Goal: Task Accomplishment & Management: Complete application form

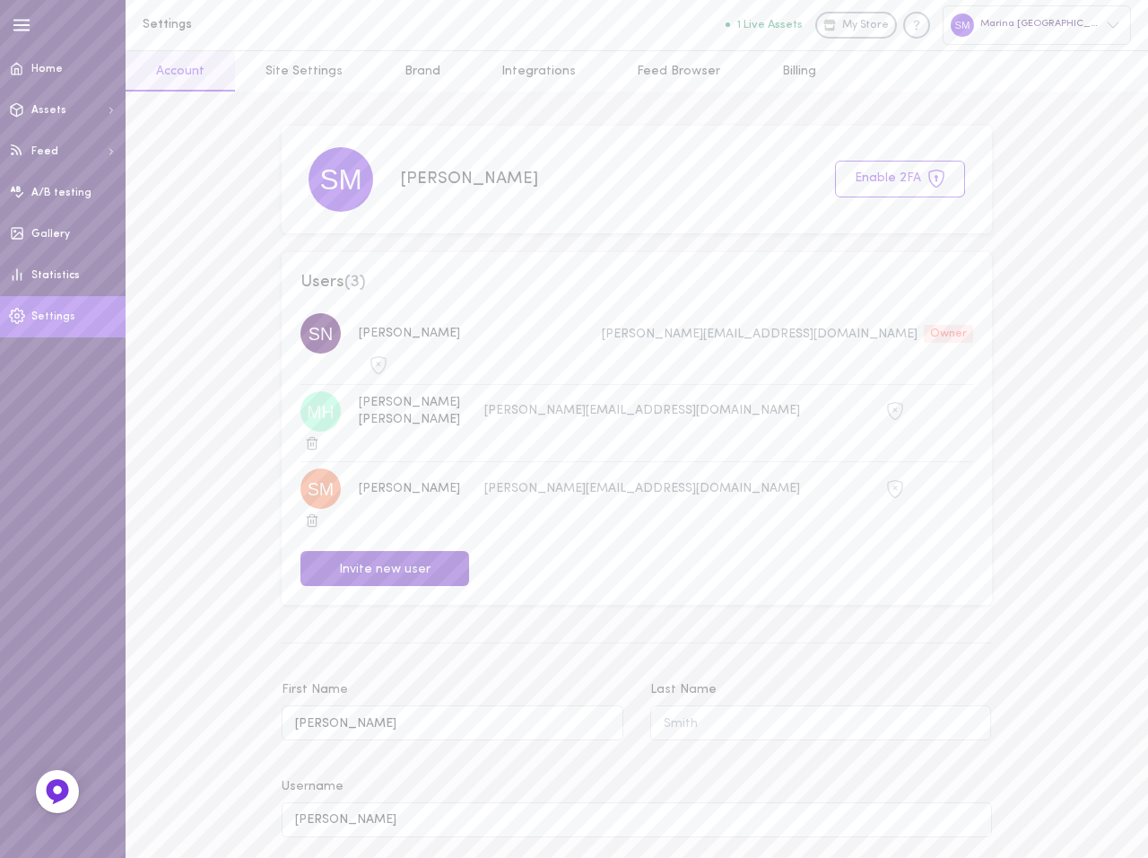
click at [388, 551] on button "Invite new user" at bounding box center [385, 568] width 169 height 35
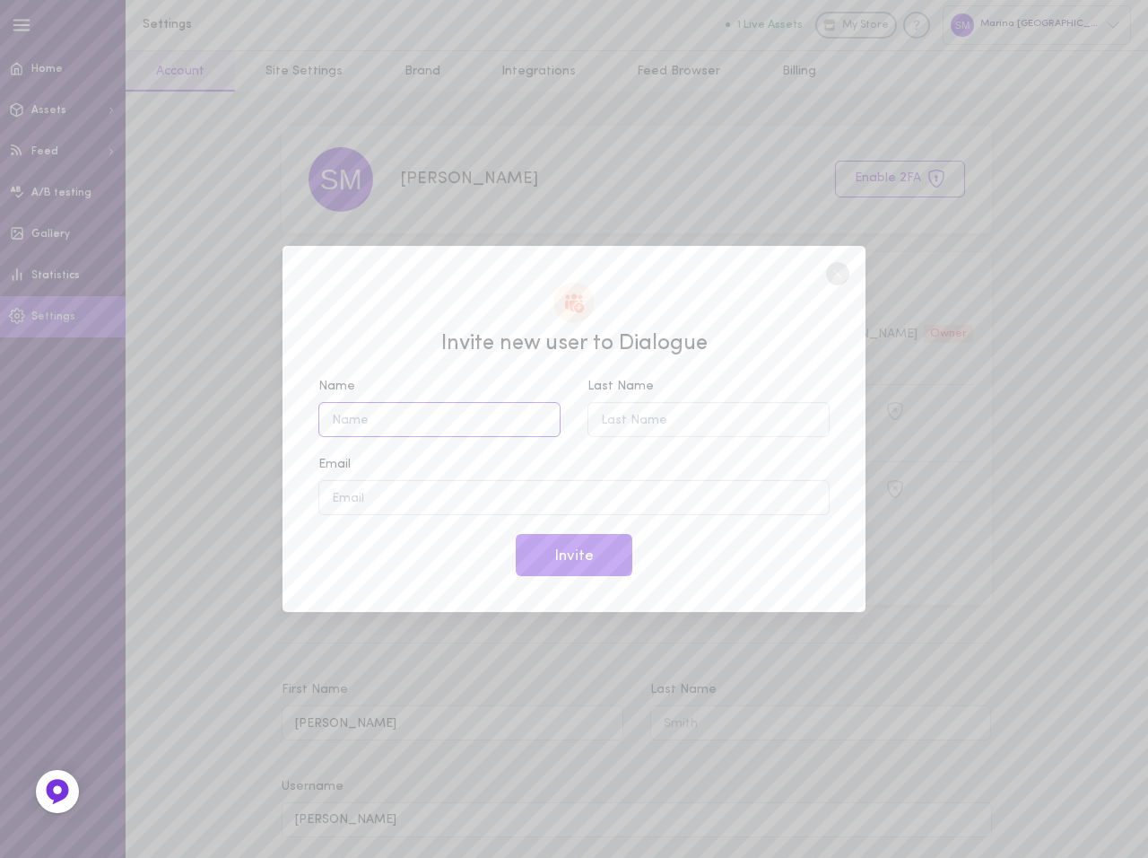
click at [409, 428] on input "Name" at bounding box center [439, 419] width 242 height 35
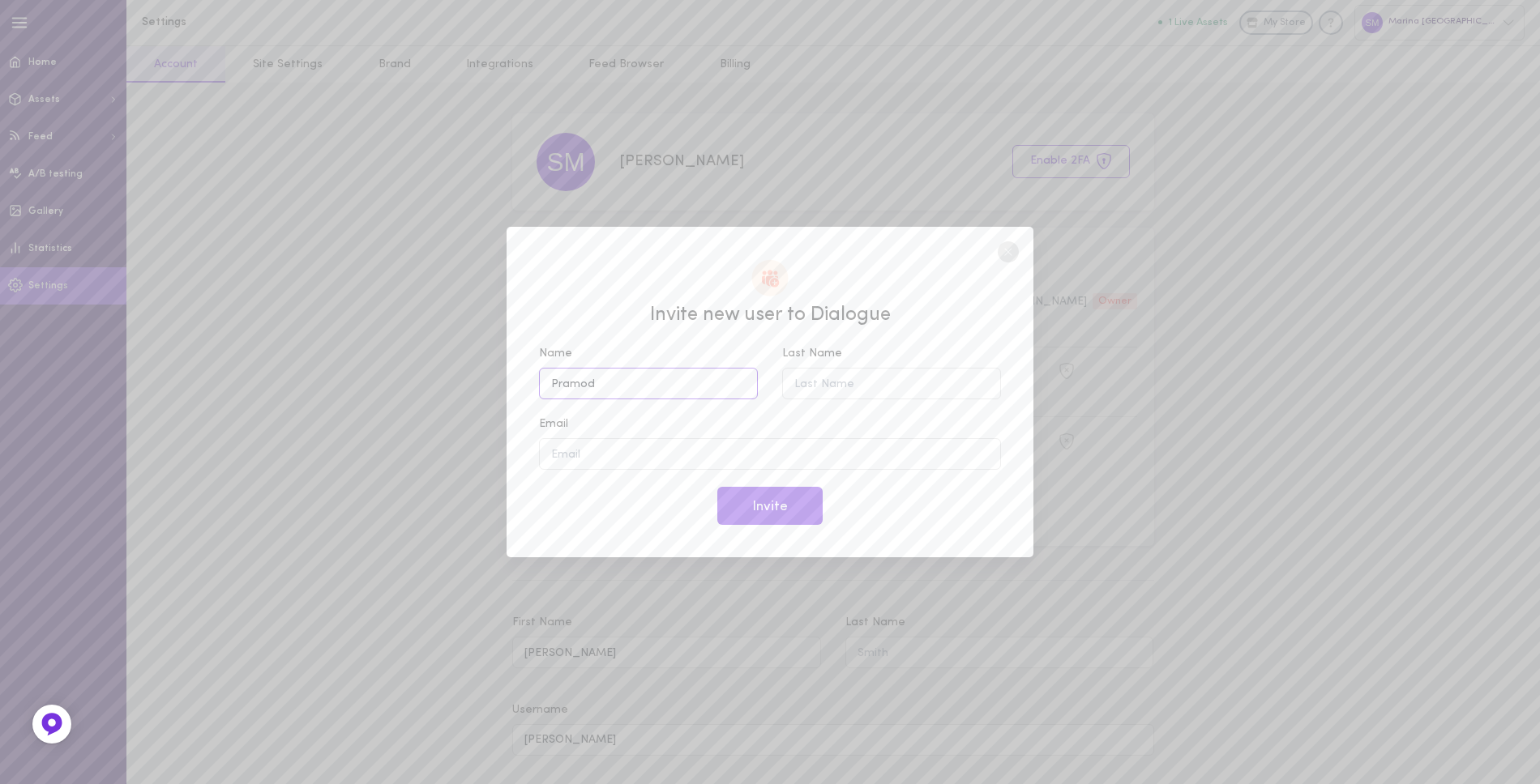
type input "Pramod"
click at [859, 396] on input "Last Name" at bounding box center [892, 383] width 219 height 32
type input "M"
click at [727, 447] on input "Email" at bounding box center [770, 453] width 462 height 32
type input "[EMAIL_ADDRESS][DOMAIN_NAME]"
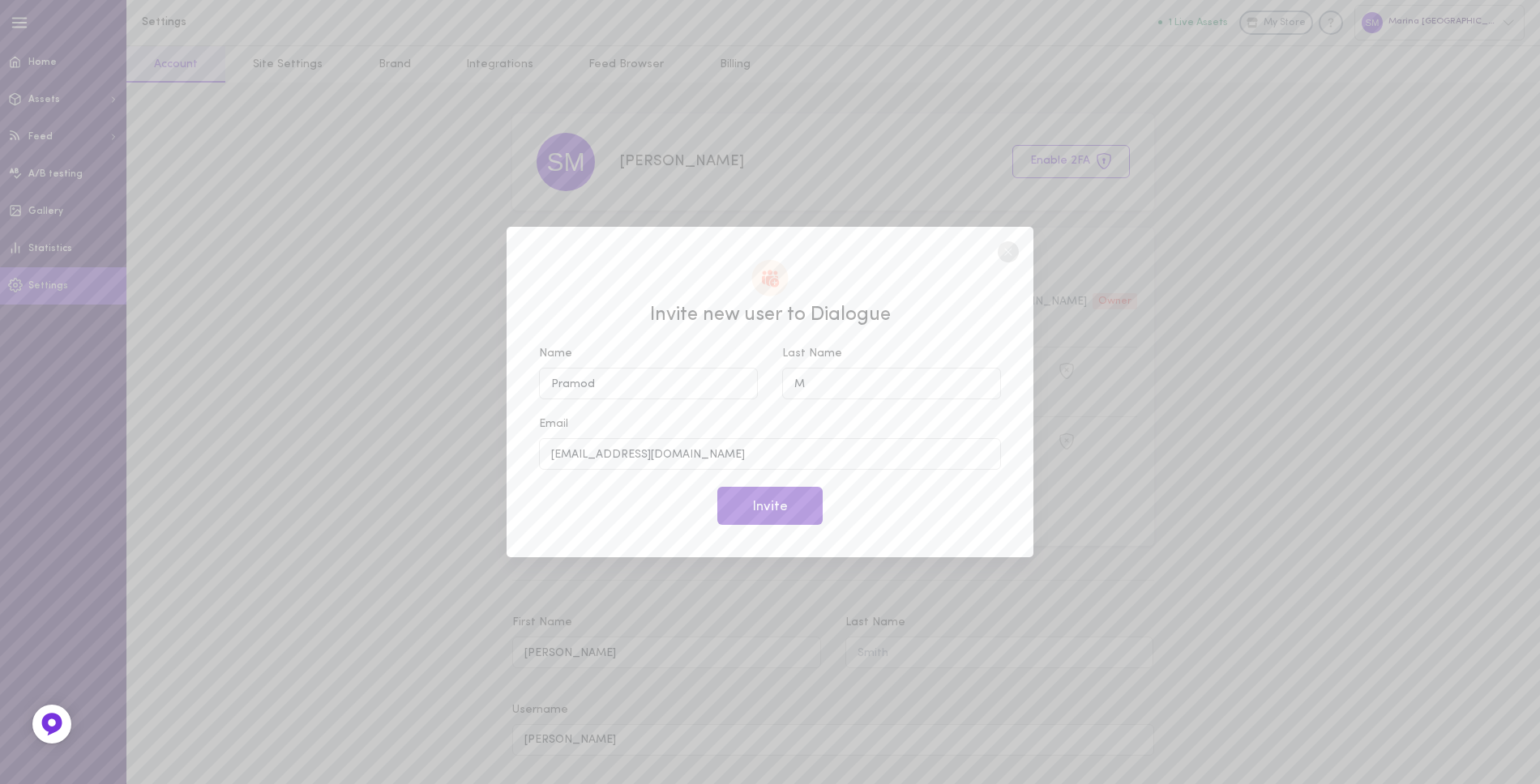
click at [762, 509] on button "Invite" at bounding box center [770, 506] width 106 height 38
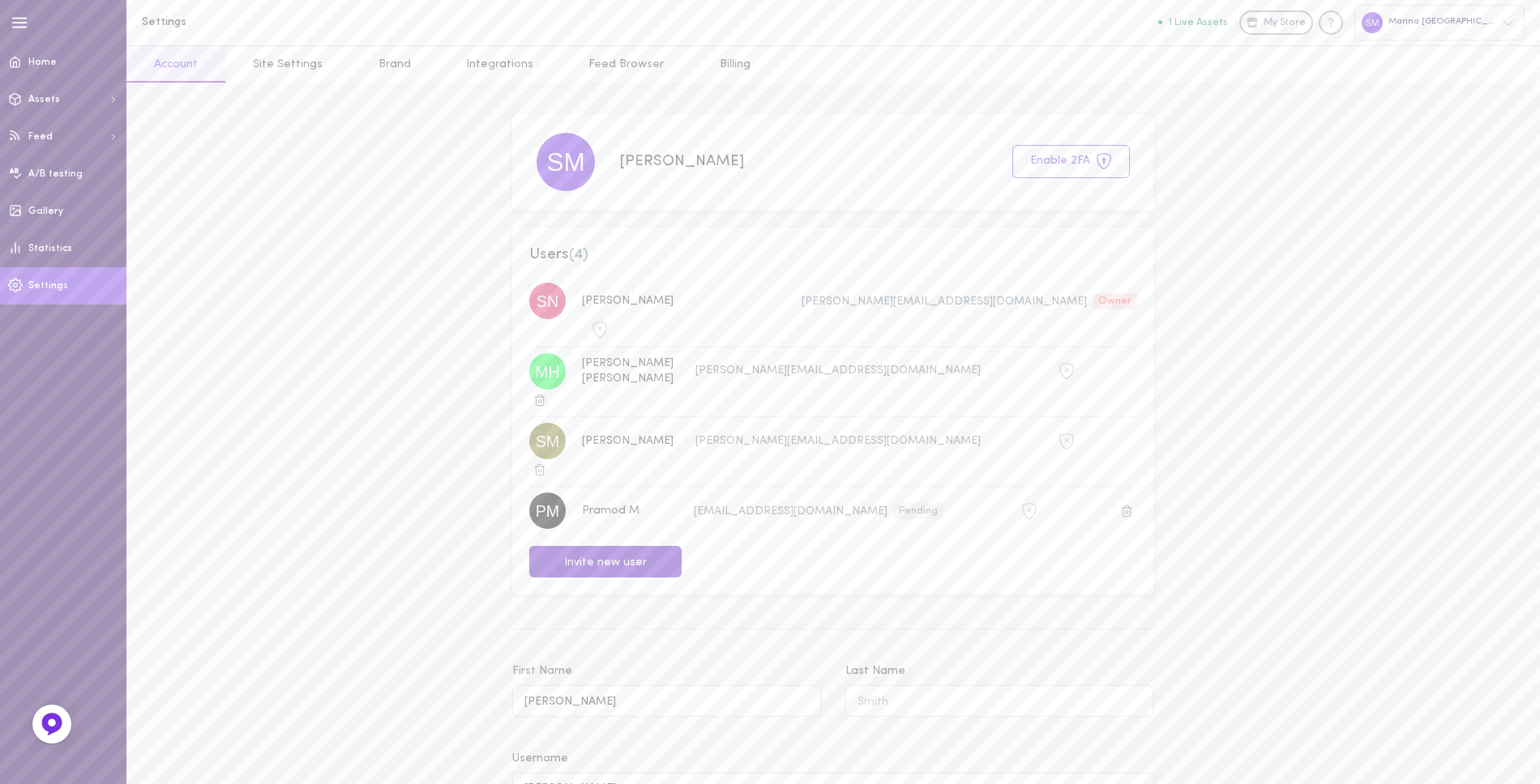
click at [601, 546] on button "Invite new user" at bounding box center [606, 562] width 153 height 32
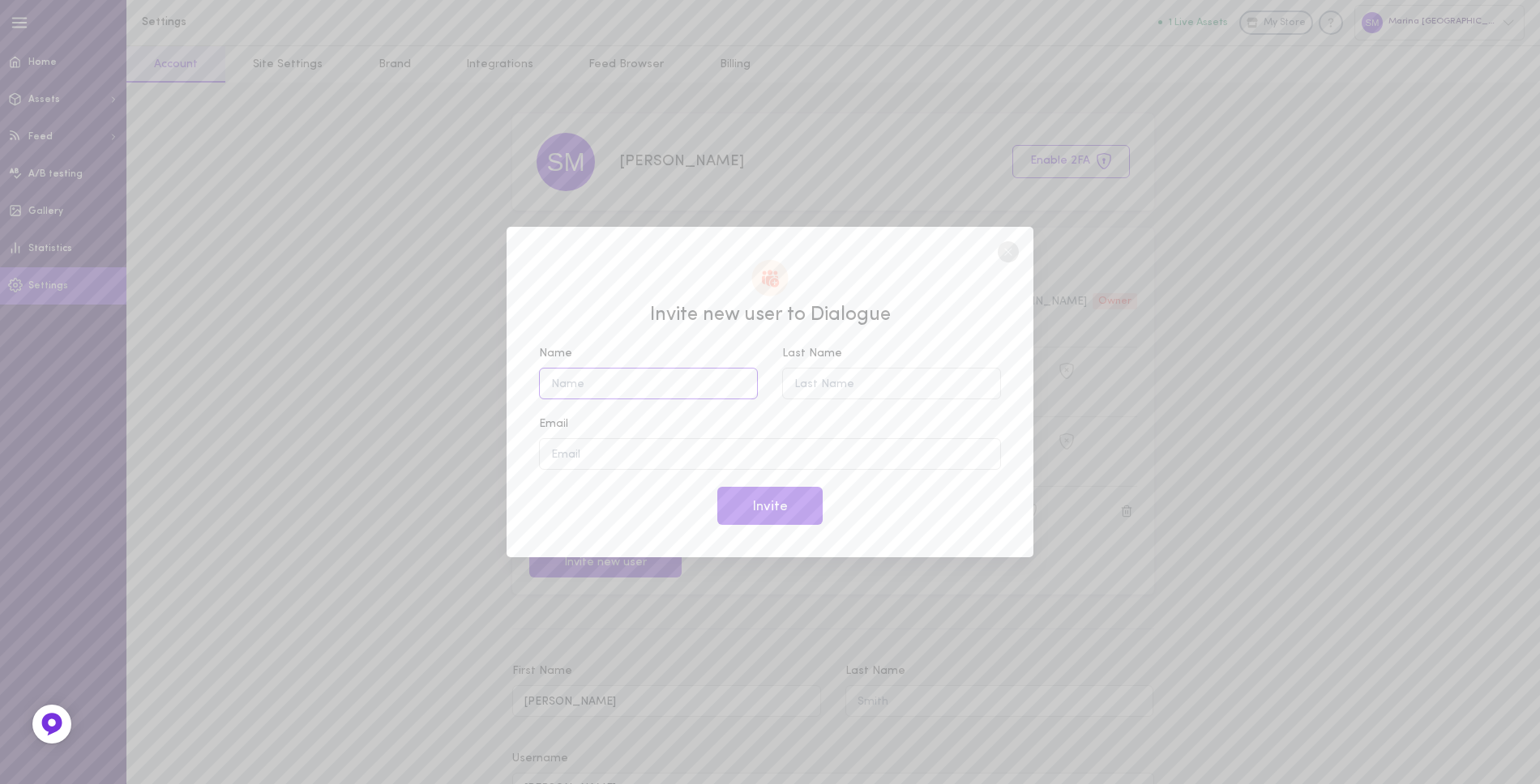
click at [644, 376] on input "Name" at bounding box center [649, 383] width 219 height 32
type input "r"
type input "Noor"
click at [828, 383] on input "Last Name" at bounding box center [892, 383] width 219 height 32
type input "QA"
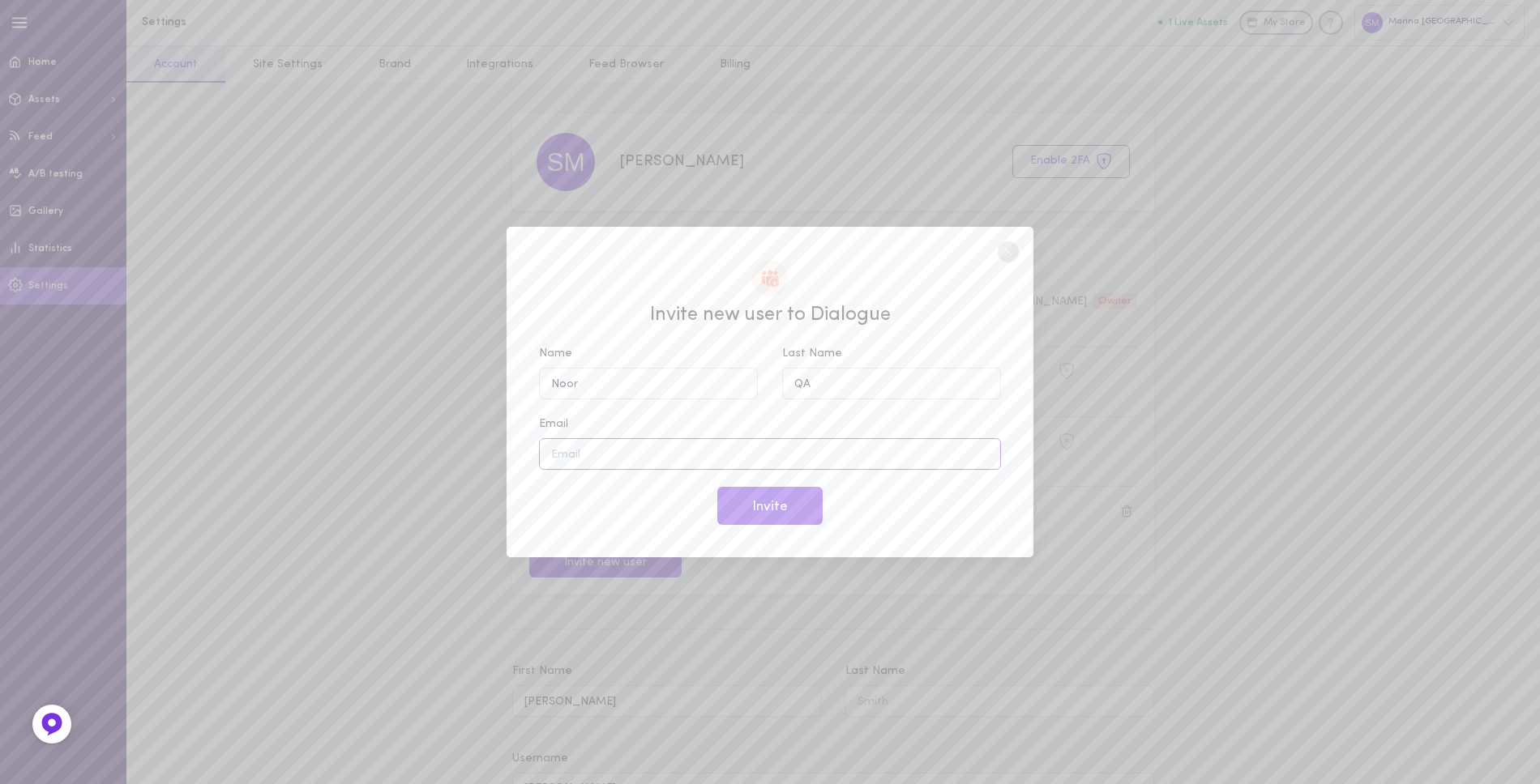
click at [732, 462] on input "Email" at bounding box center [770, 453] width 462 height 32
type input "R"
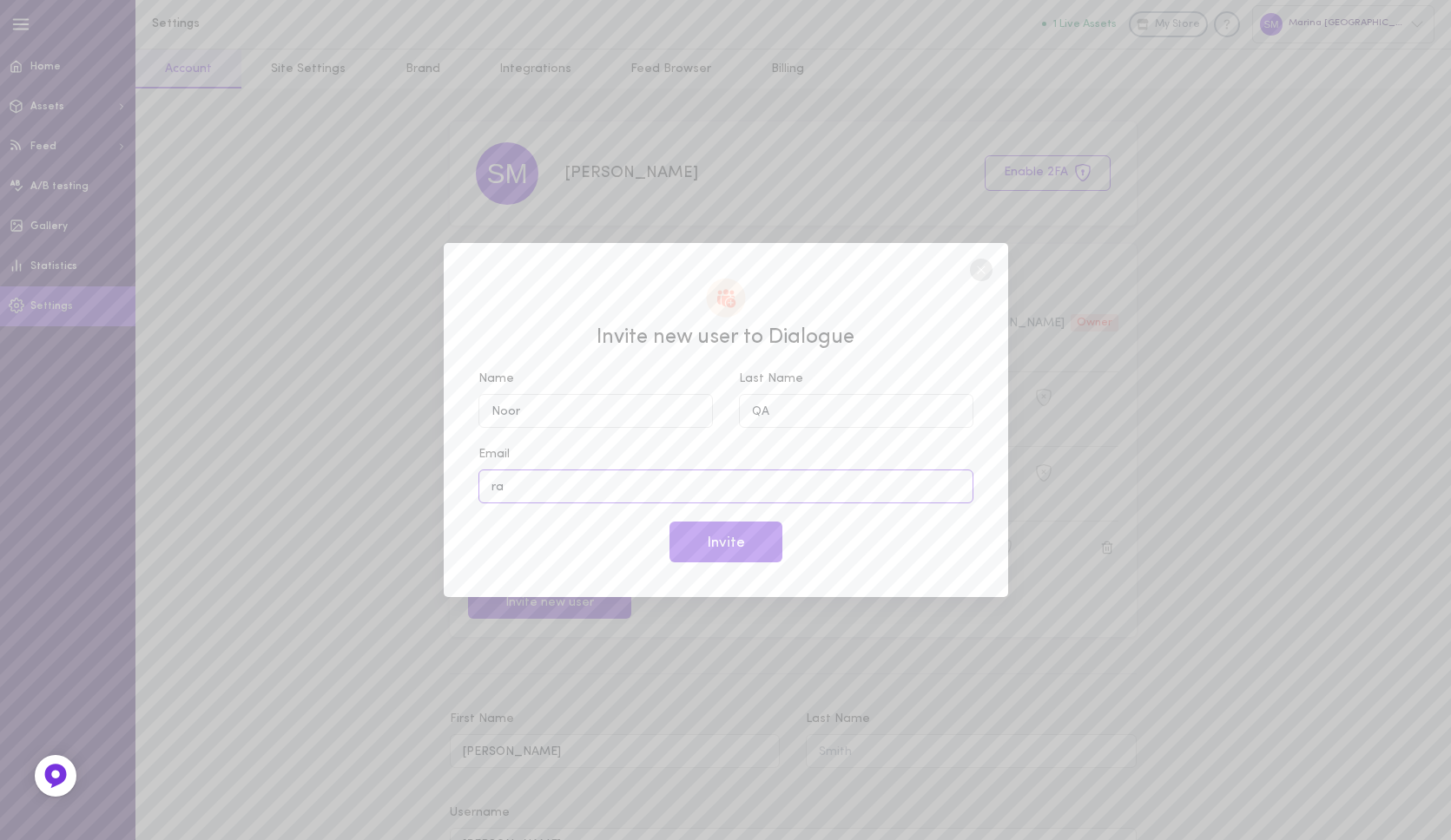
click at [821, 494] on input "ra" at bounding box center [725, 486] width 495 height 34
paste input "beea.noor@werplay.com"
type input "[EMAIL_ADDRESS][DOMAIN_NAME]"
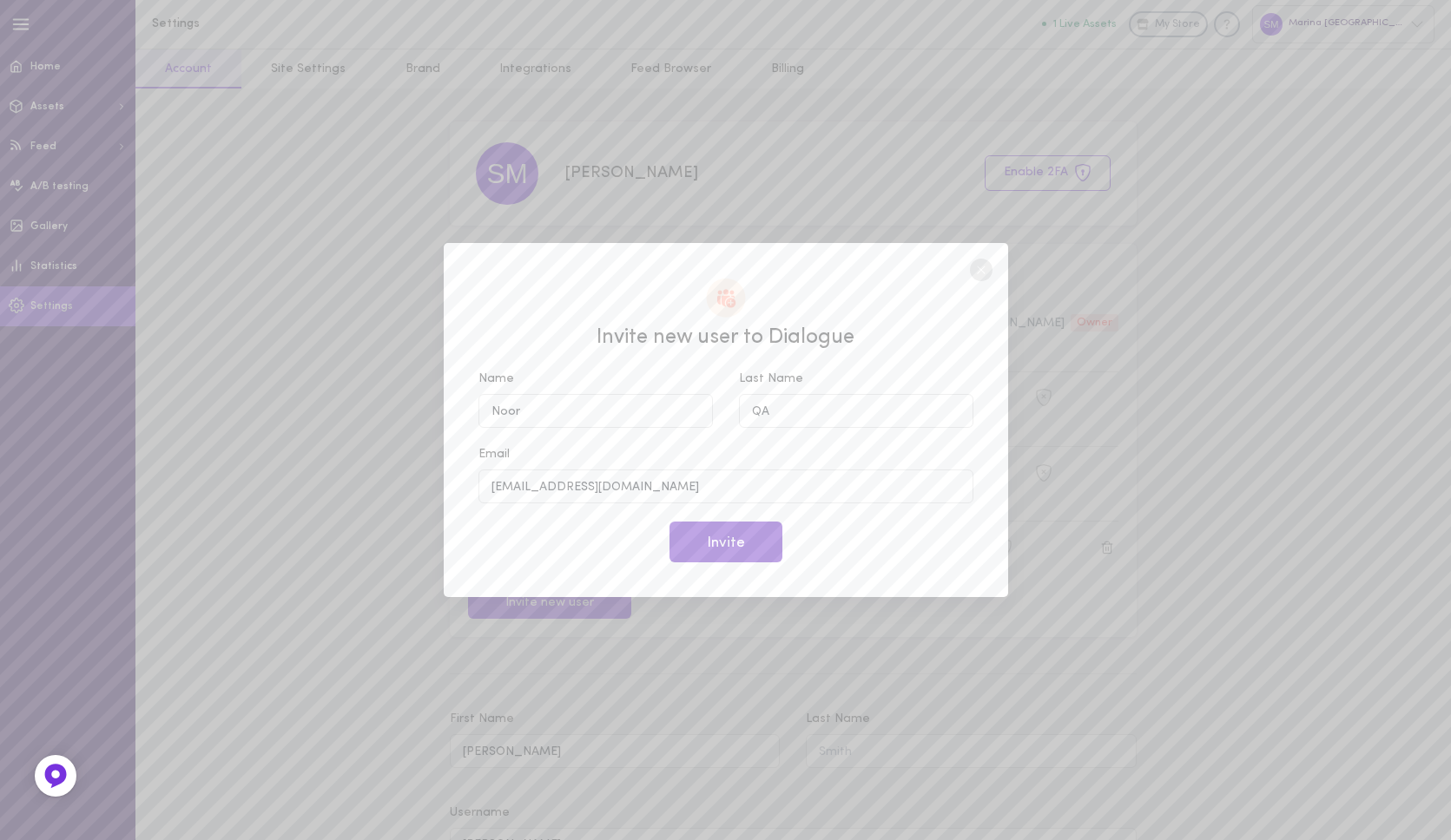
click at [730, 539] on button "Invite" at bounding box center [726, 542] width 113 height 41
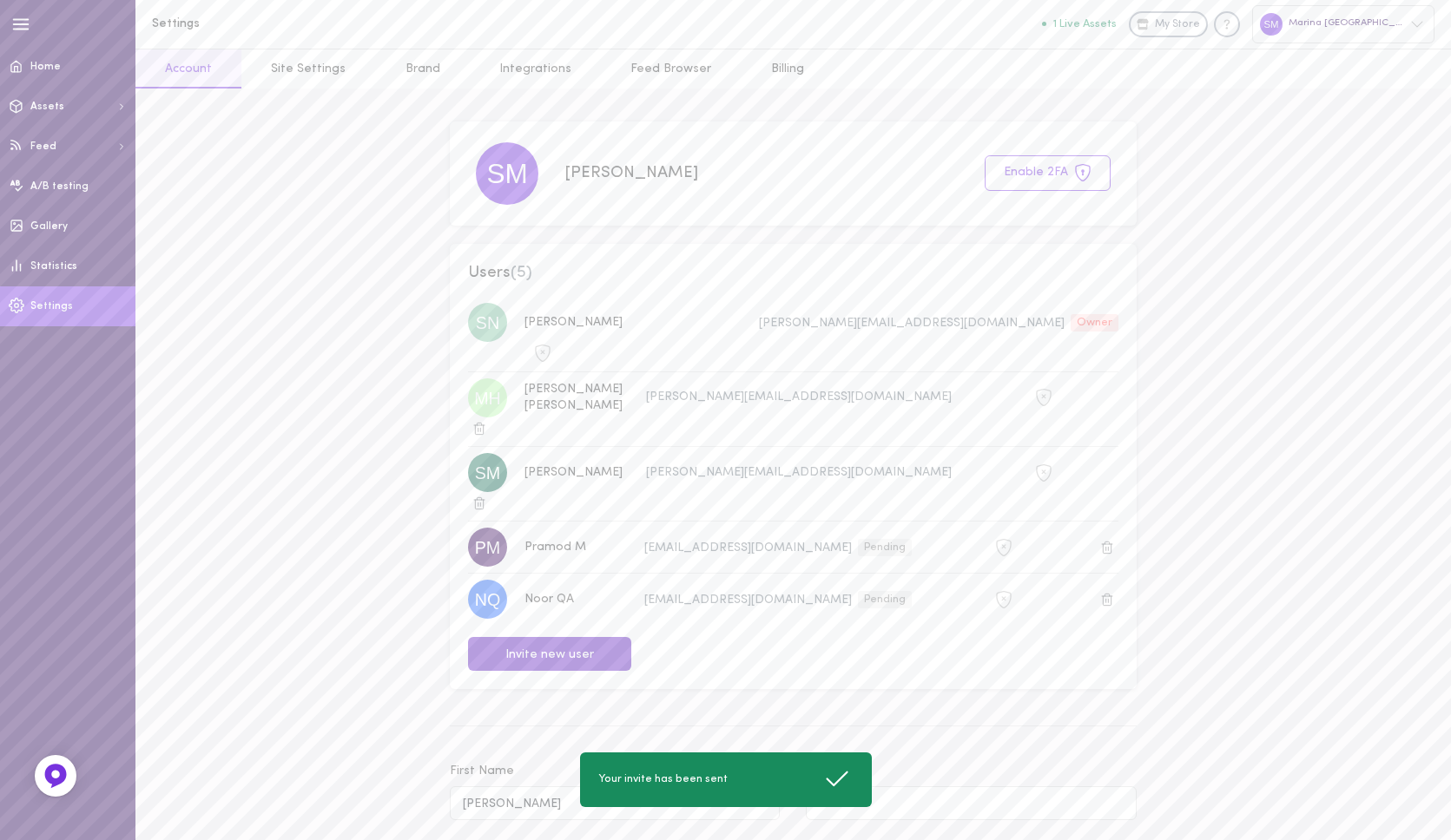
click at [524, 637] on button "Invite new user" at bounding box center [550, 653] width 164 height 34
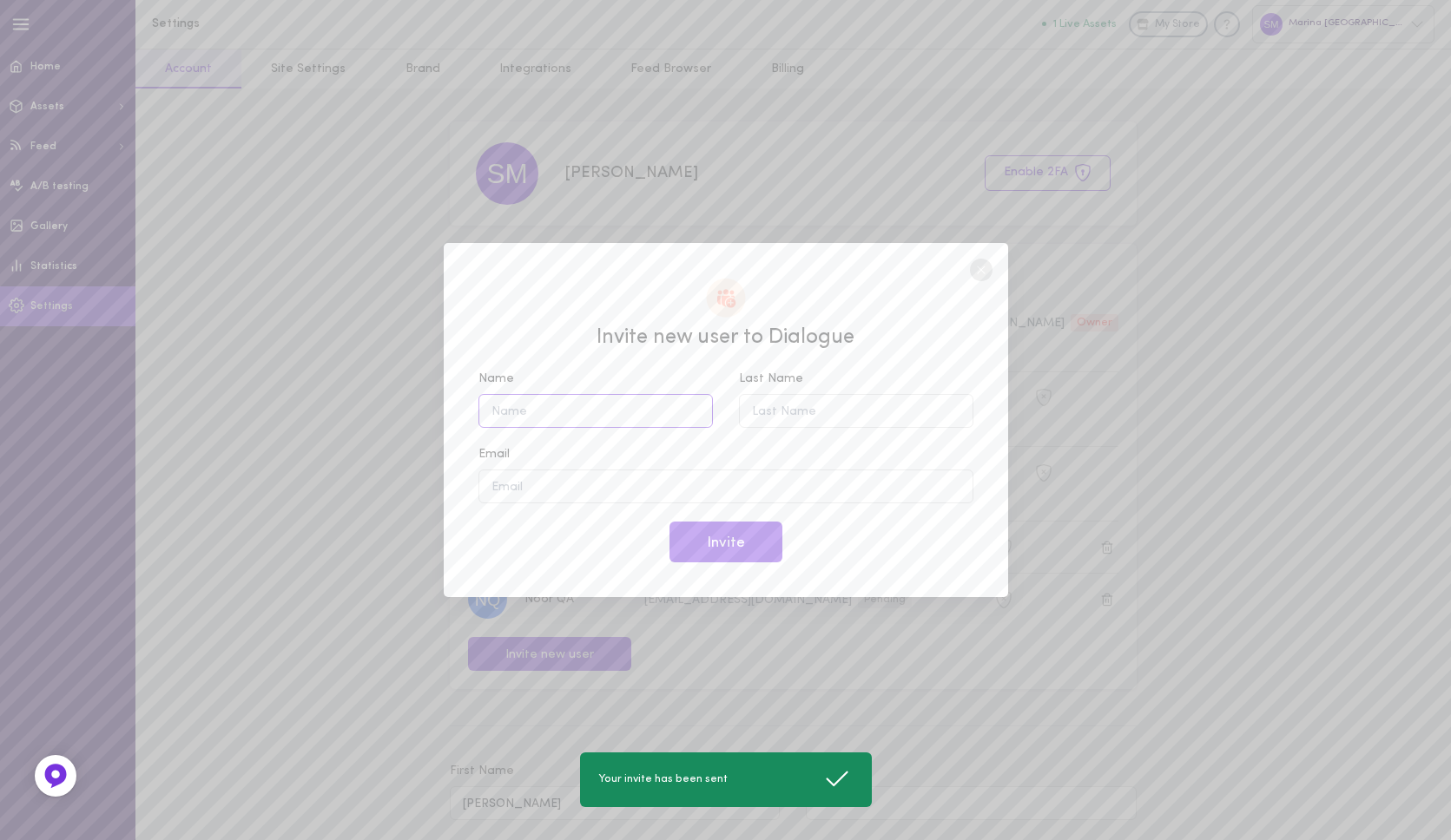
click at [610, 405] on input "Name" at bounding box center [595, 410] width 234 height 34
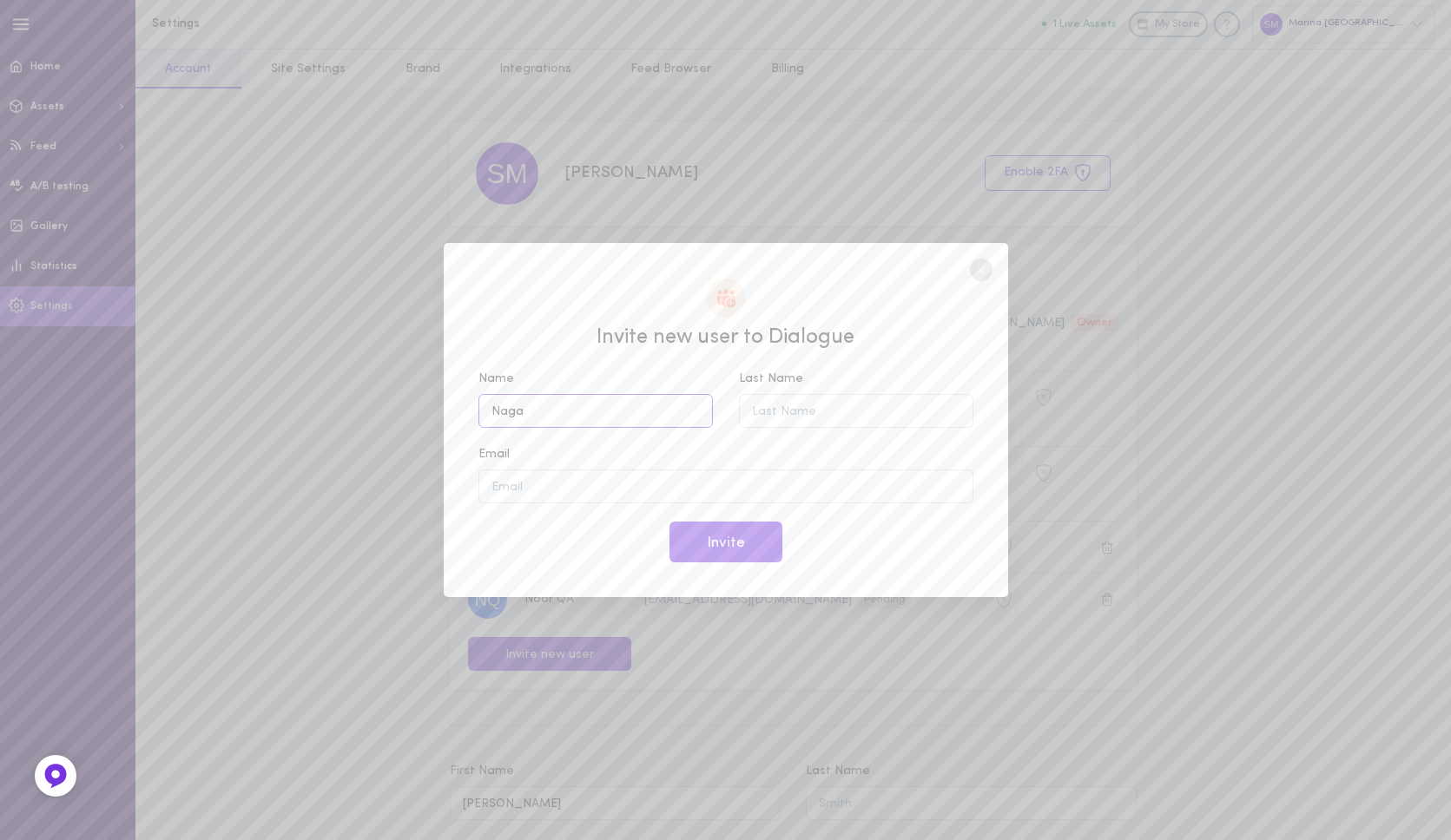
type input "Naga"
click at [785, 408] on input "Last Name" at bounding box center [856, 410] width 234 height 34
type input "[PERSON_NAME]"
click at [714, 488] on input "Email" at bounding box center [725, 486] width 495 height 34
click at [631, 485] on input "naga" at bounding box center [725, 486] width 495 height 34
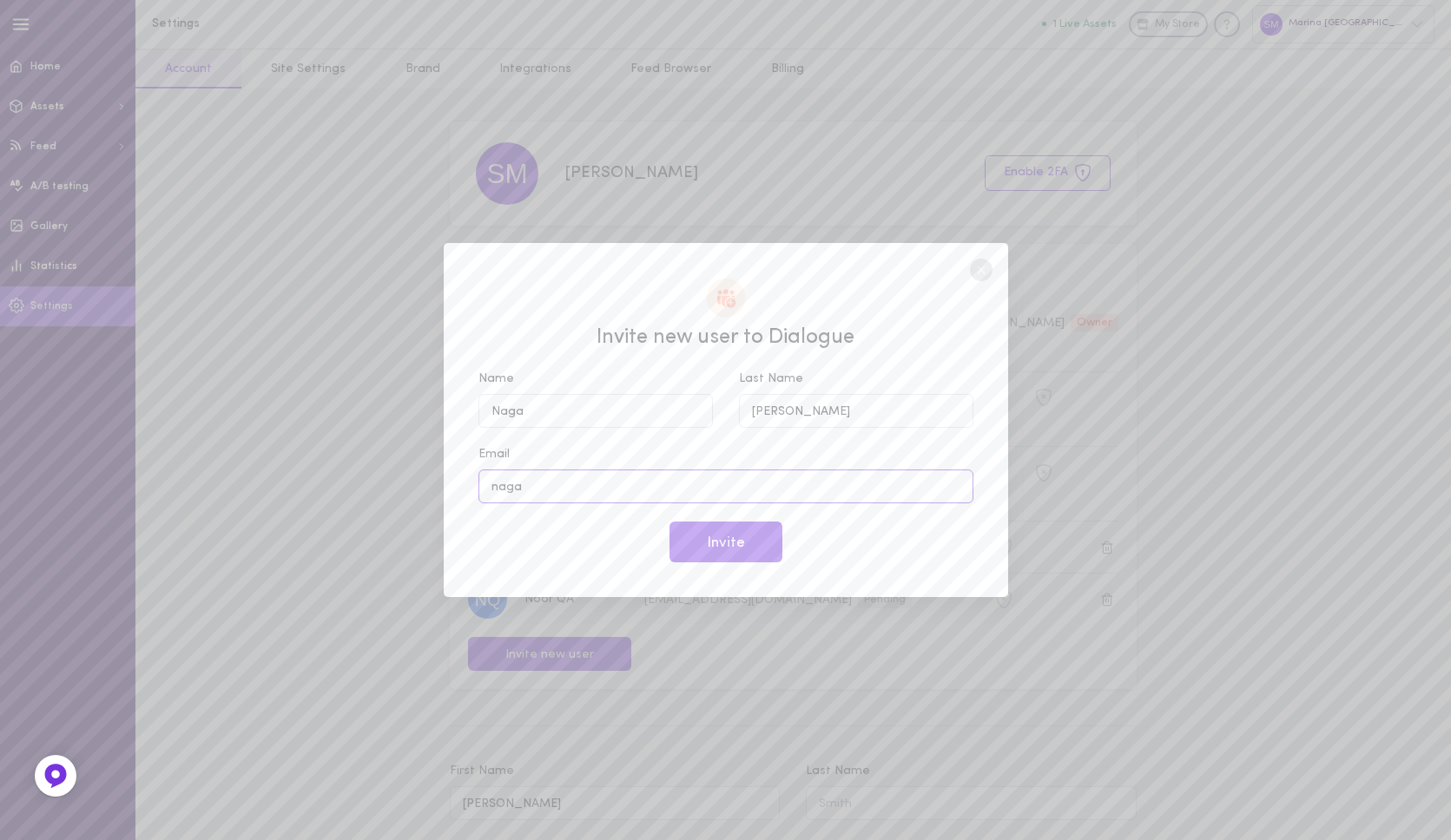
click at [631, 485] on input "naga" at bounding box center [725, 486] width 495 height 34
paste input "murali.k@codilar.com"
type input "[EMAIL_ADDRESS][DOMAIN_NAME]"
click at [683, 536] on button "Invite" at bounding box center [726, 542] width 113 height 41
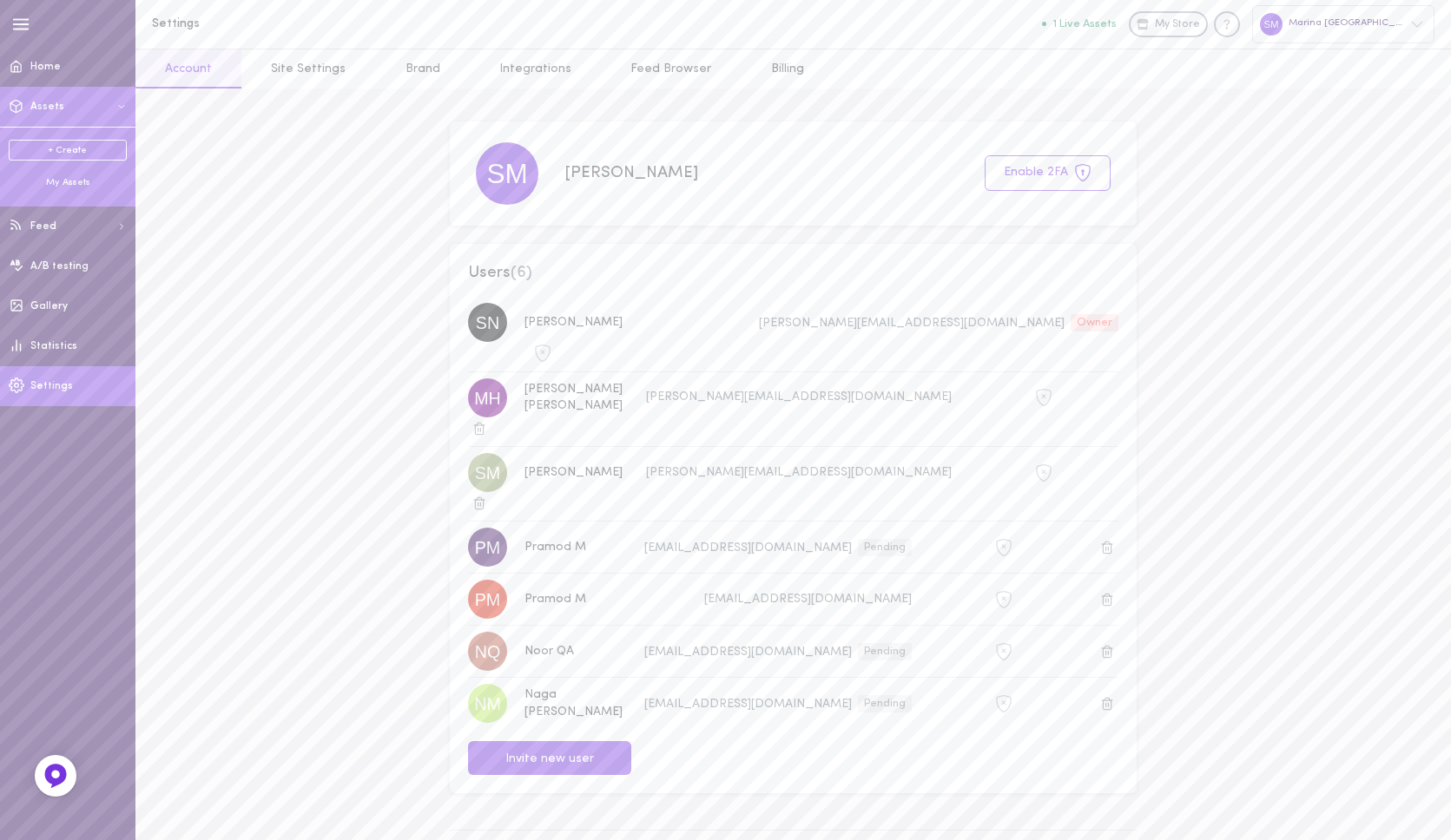
click at [29, 105] on span at bounding box center [16, 105] width 33 height 42
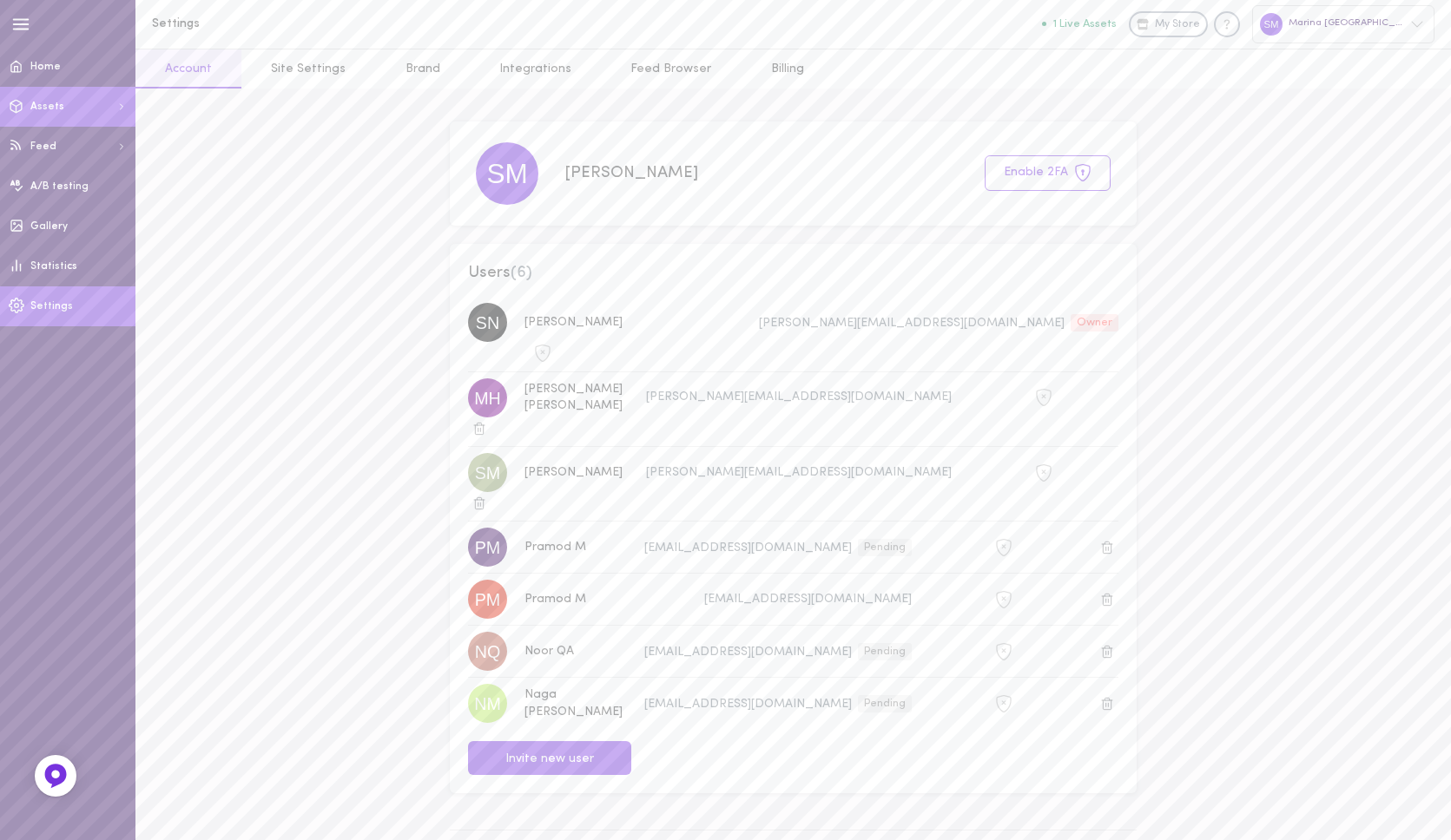
click at [29, 105] on span at bounding box center [16, 105] width 33 height 42
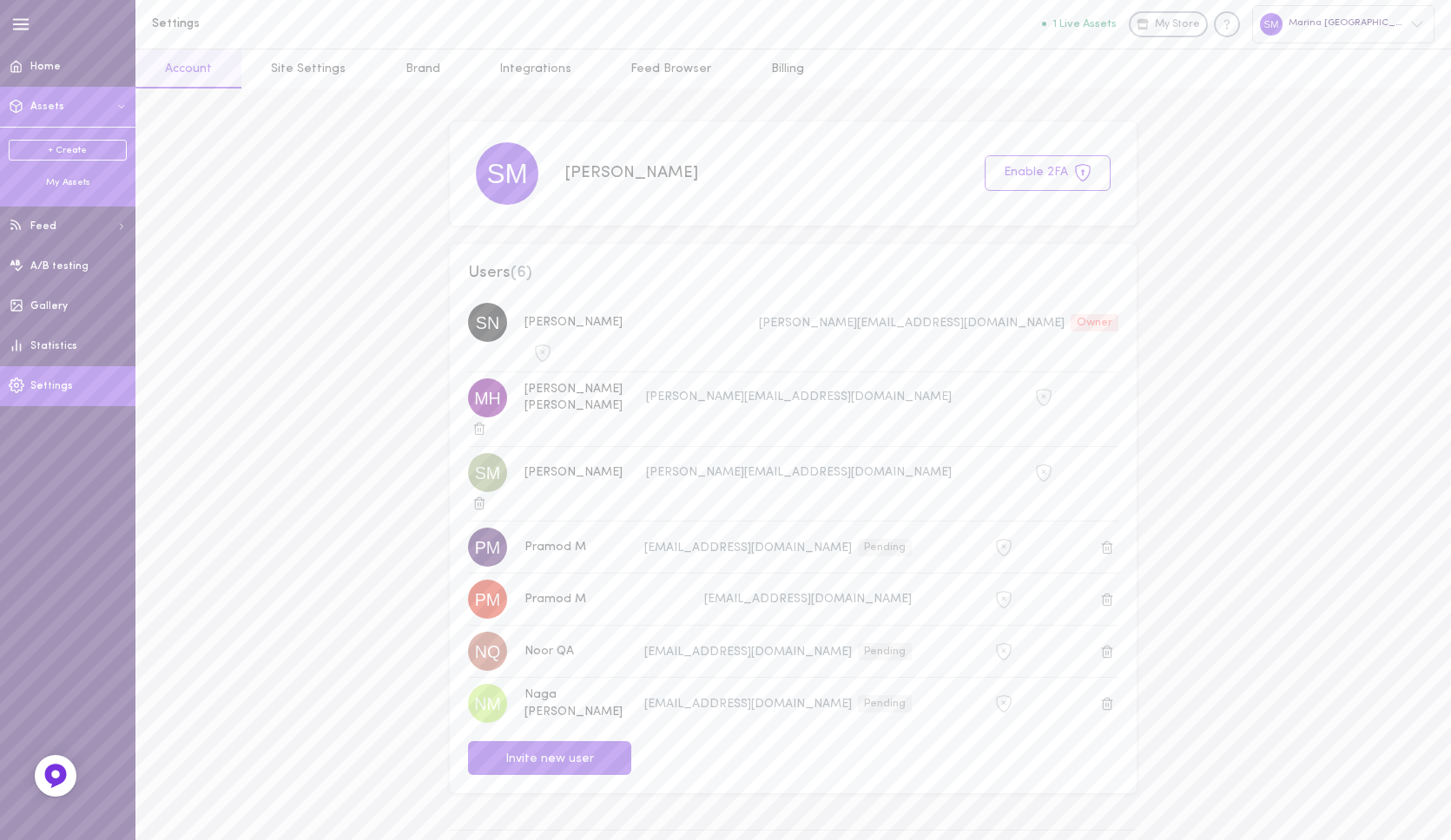
click at [72, 181] on div "My Assets" at bounding box center [68, 182] width 118 height 13
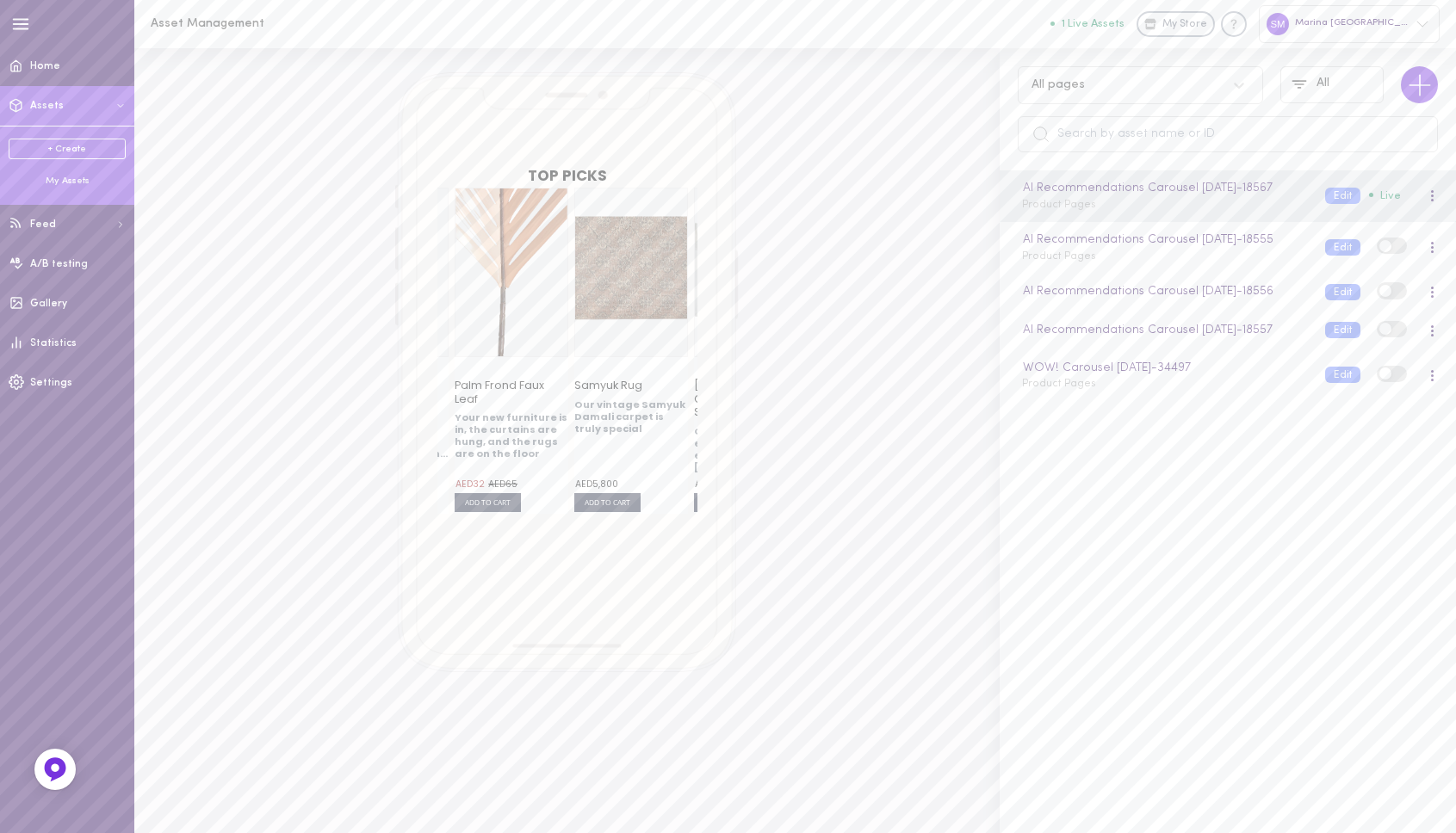
scroll to position [0, 179]
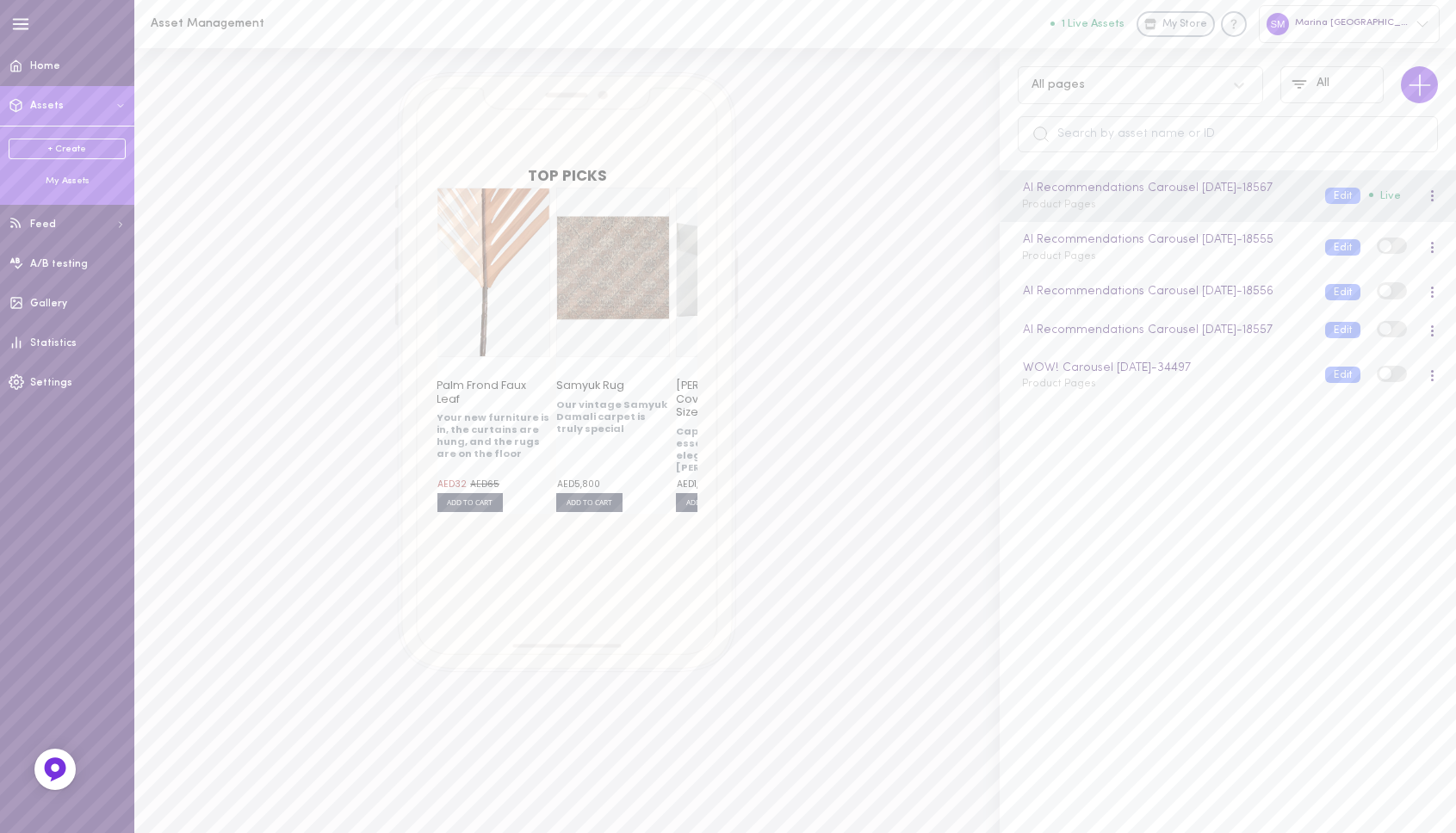
drag, startPoint x: 618, startPoint y: 421, endPoint x: 431, endPoint y: 438, distance: 187.8
click at [431, 437] on div "Ohra Lantern - Large Our exquisite Ohra Lantern is a true embodiment of timeles…" at bounding box center [567, 351] width 297 height 326
click at [67, 180] on div "My Assets" at bounding box center [67, 180] width 117 height 12
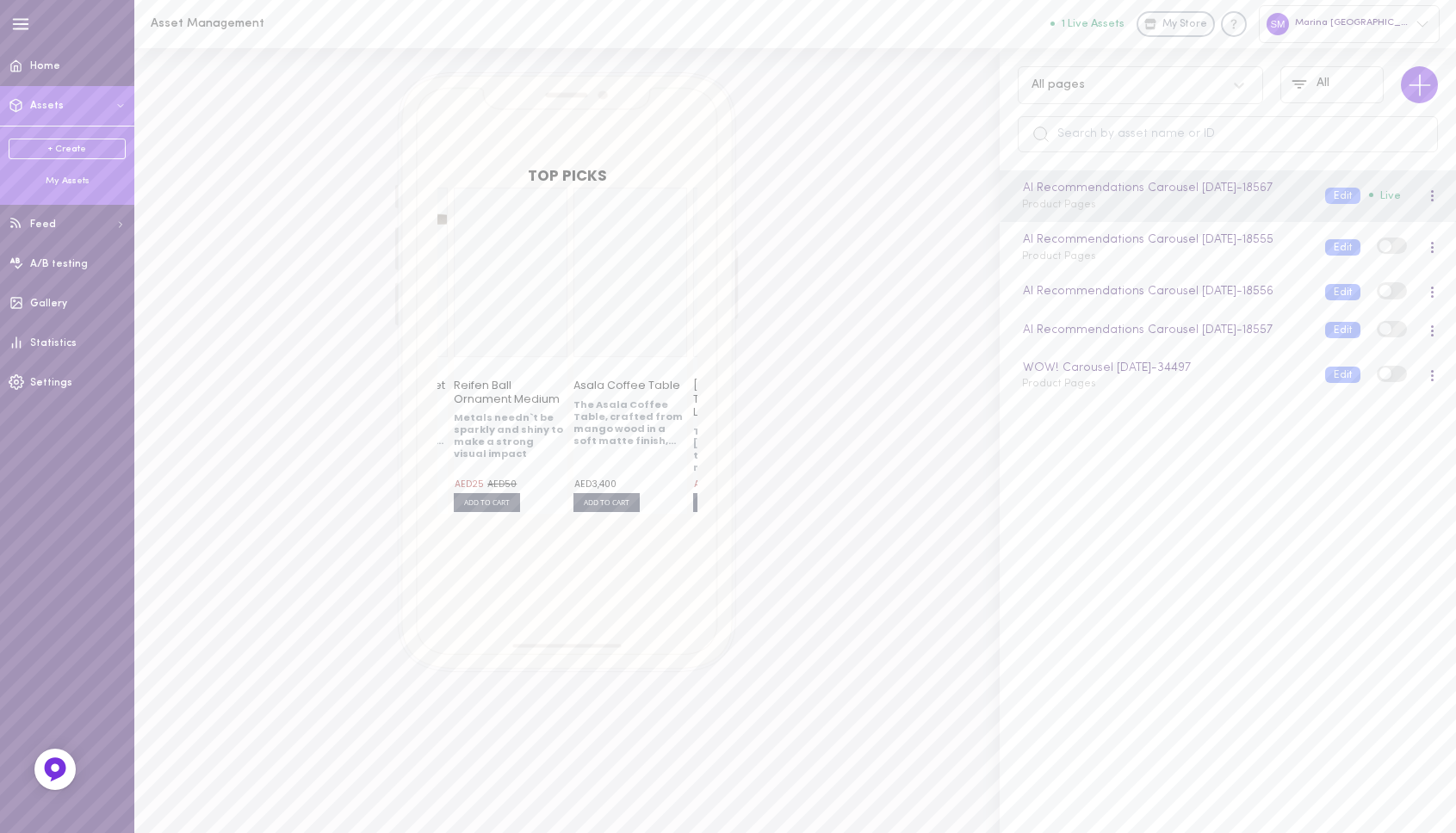
scroll to position [0, 497]
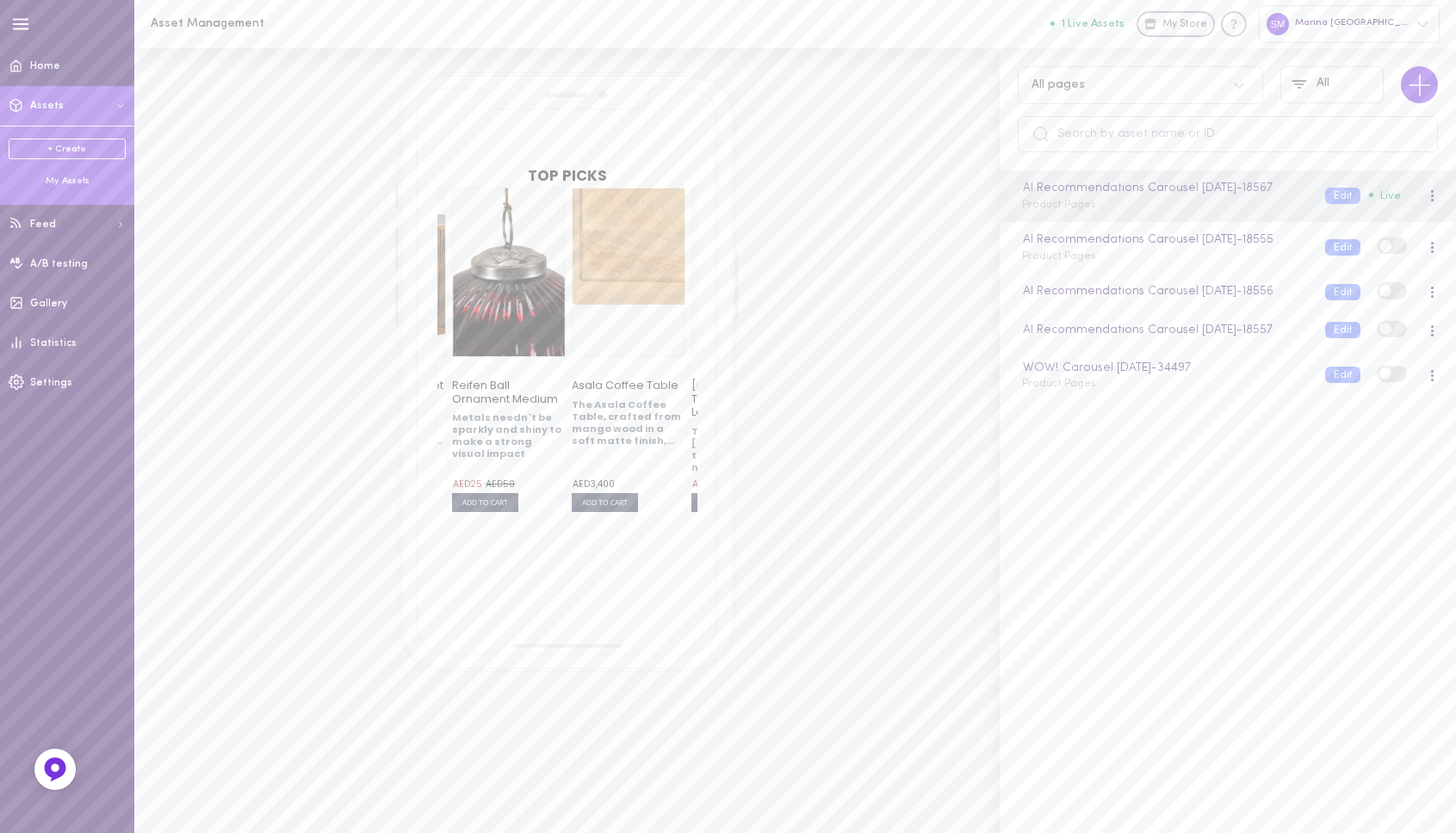
click at [579, 294] on span at bounding box center [629, 272] width 112 height 168
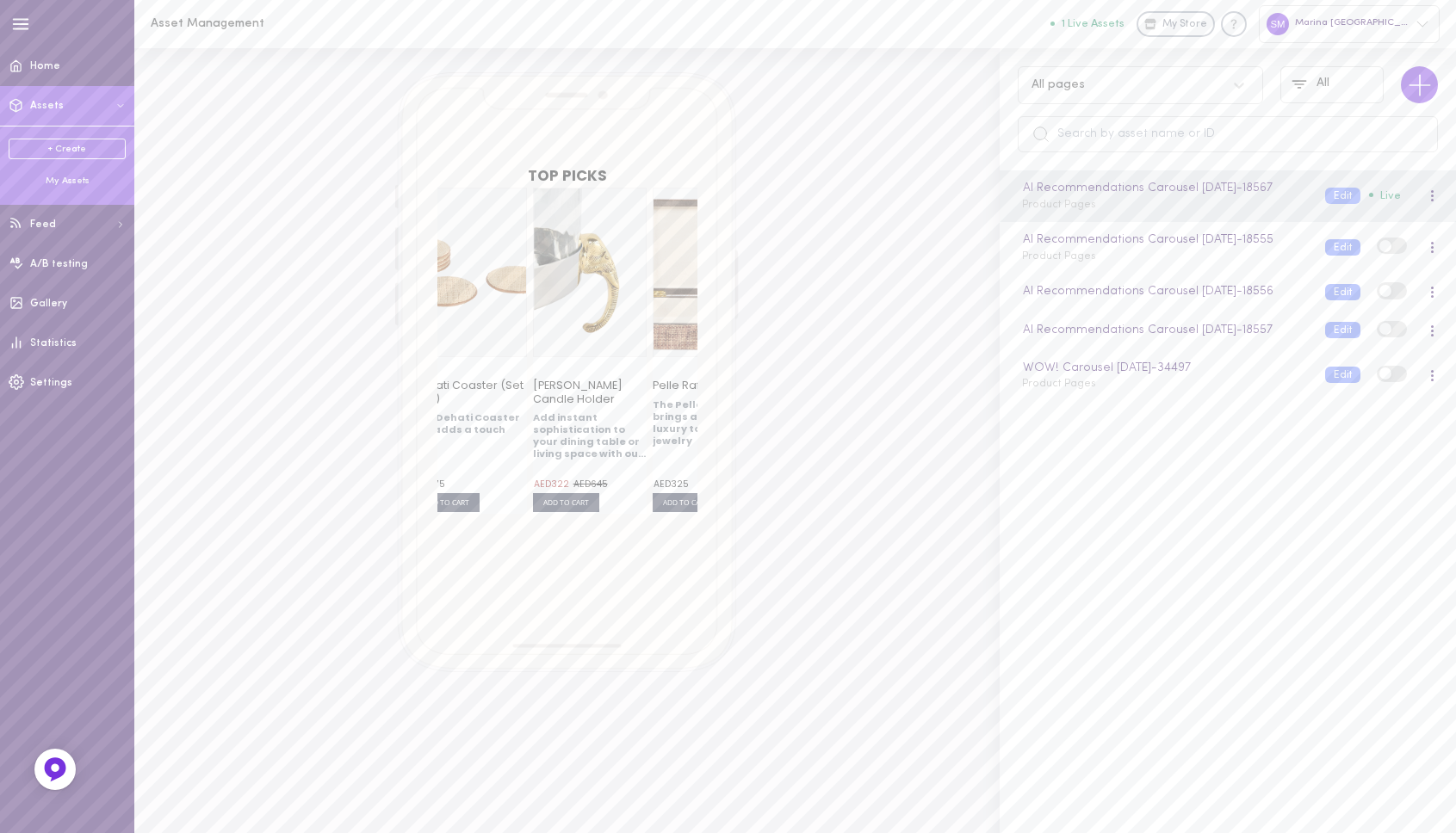
scroll to position [0, 2879]
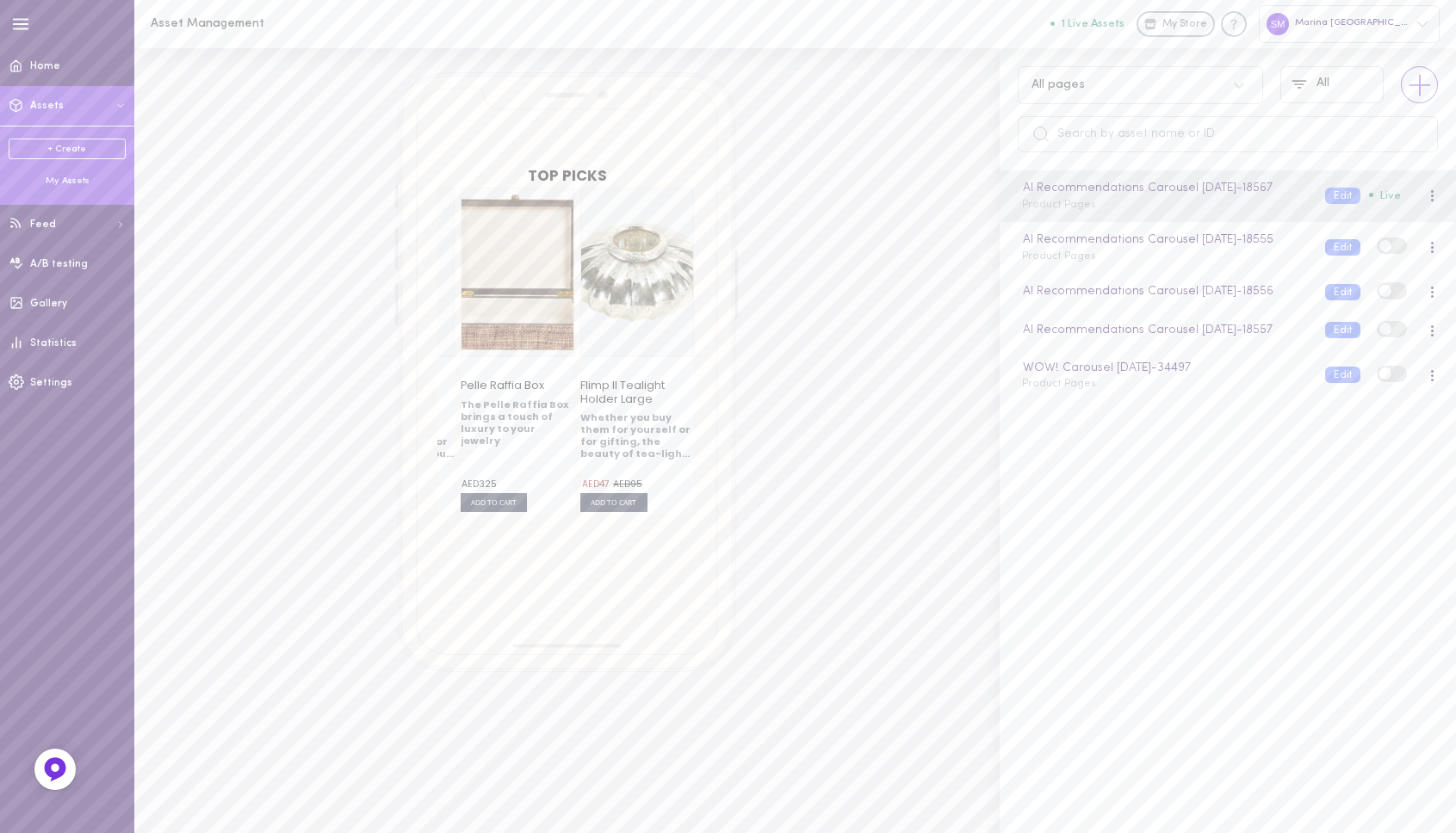
click at [1416, 85] on line at bounding box center [1420, 85] width 20 height 0
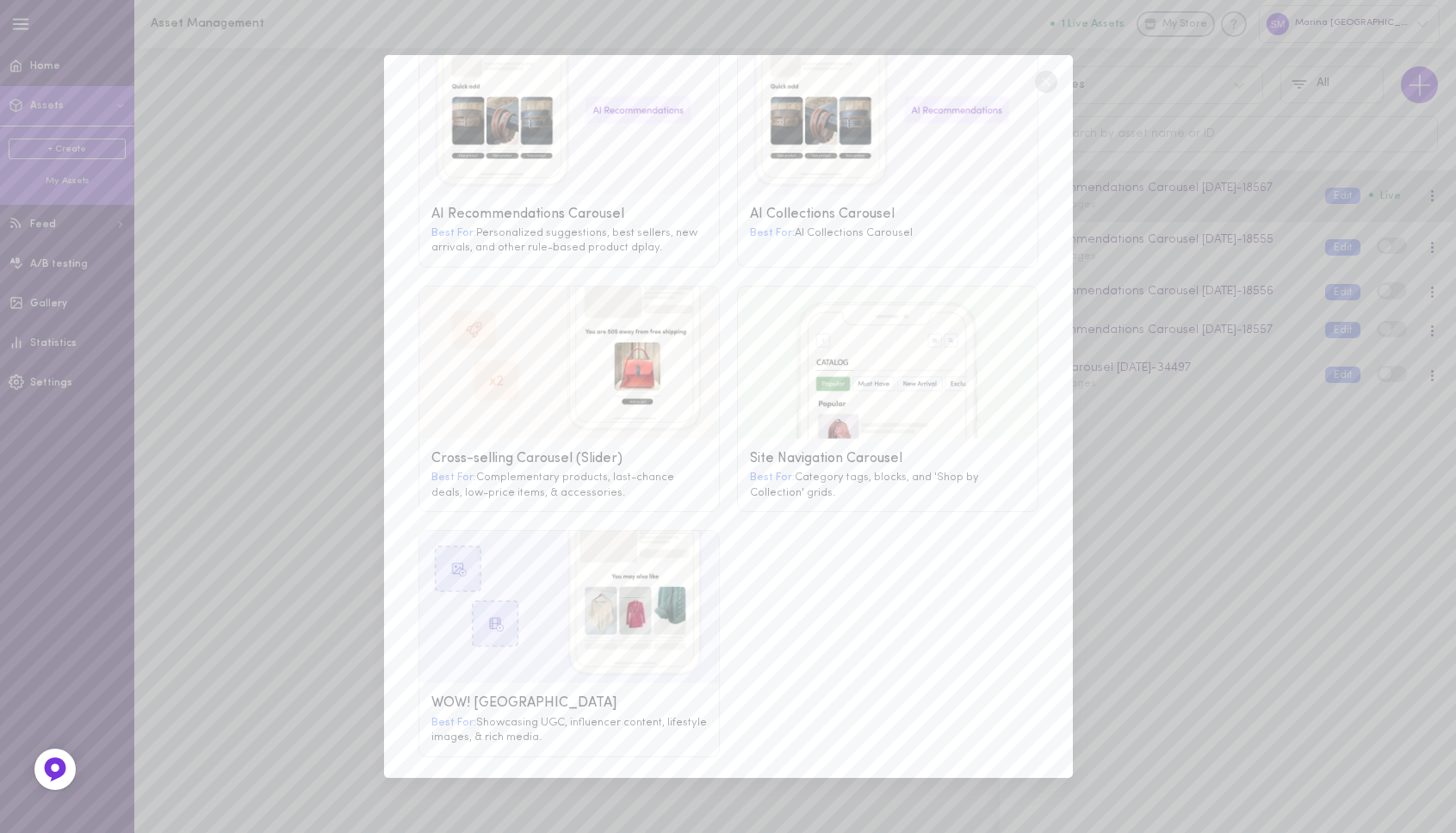
scroll to position [0, 0]
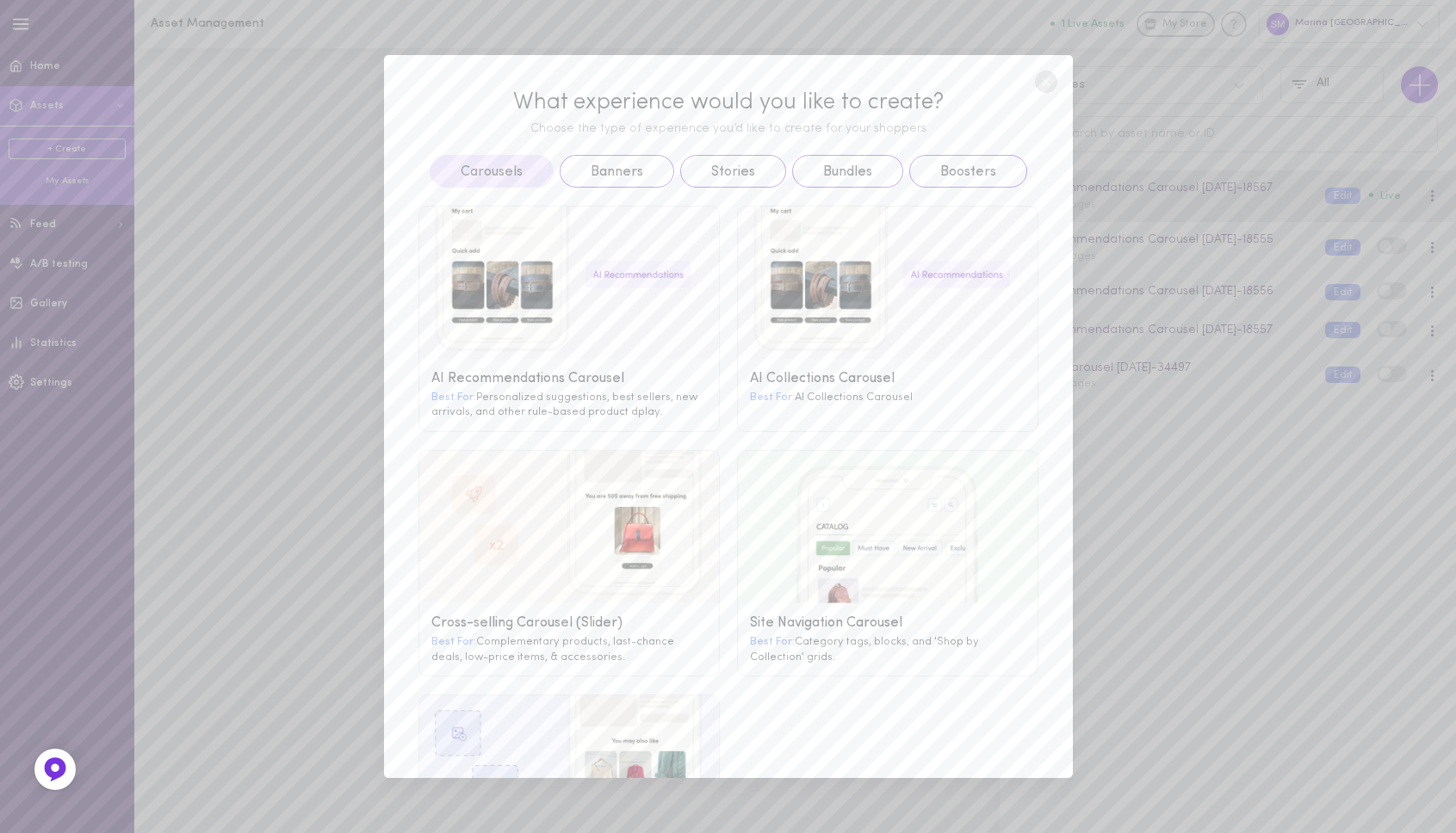
click at [796, 333] on image at bounding box center [888, 282] width 299 height 153
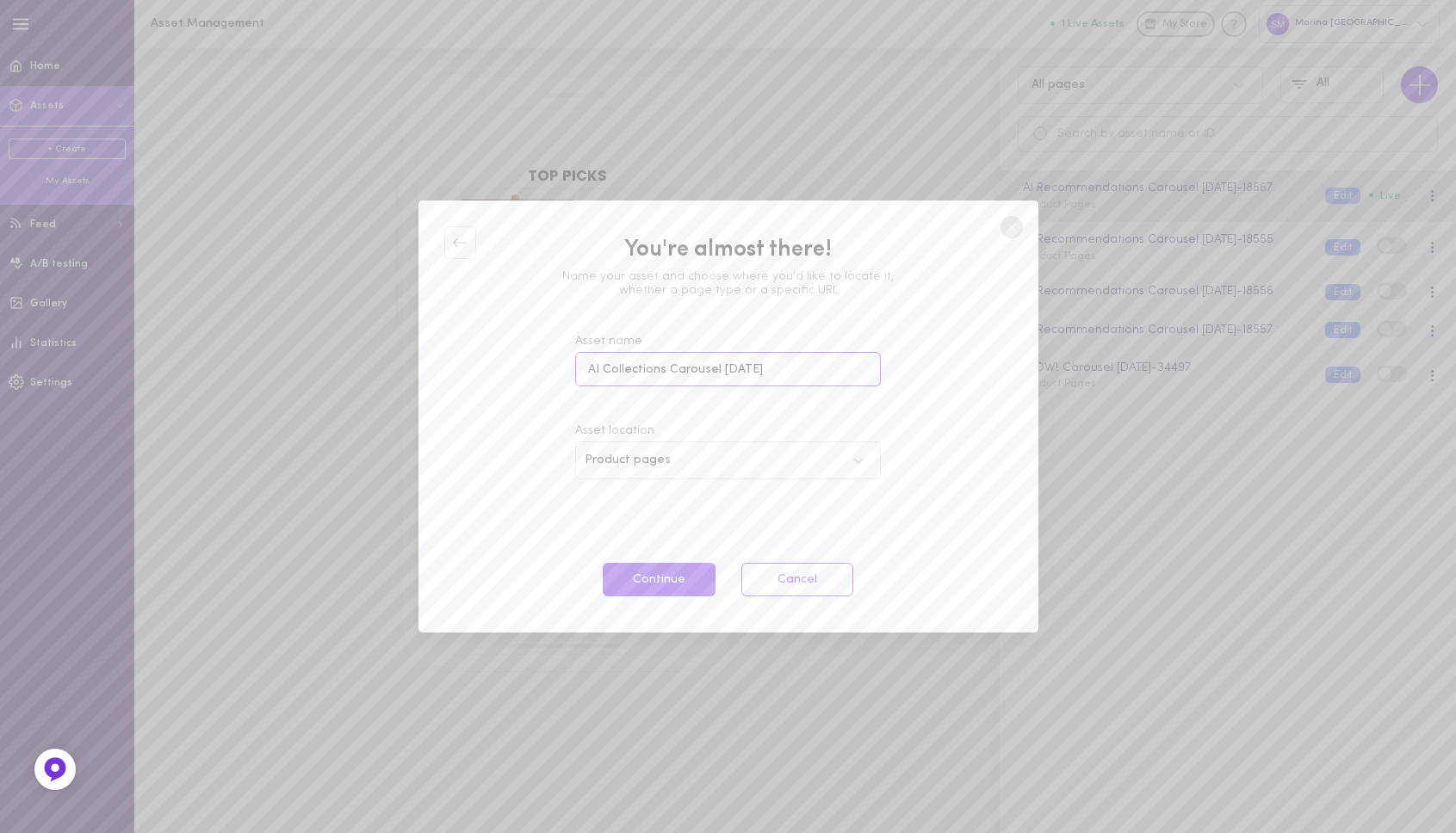
click at [589, 366] on input "AI Collections Carousel 10.09.2025" at bounding box center [728, 369] width 305 height 34
type input "[PERSON_NAME] Collections Carousel [DATE]"
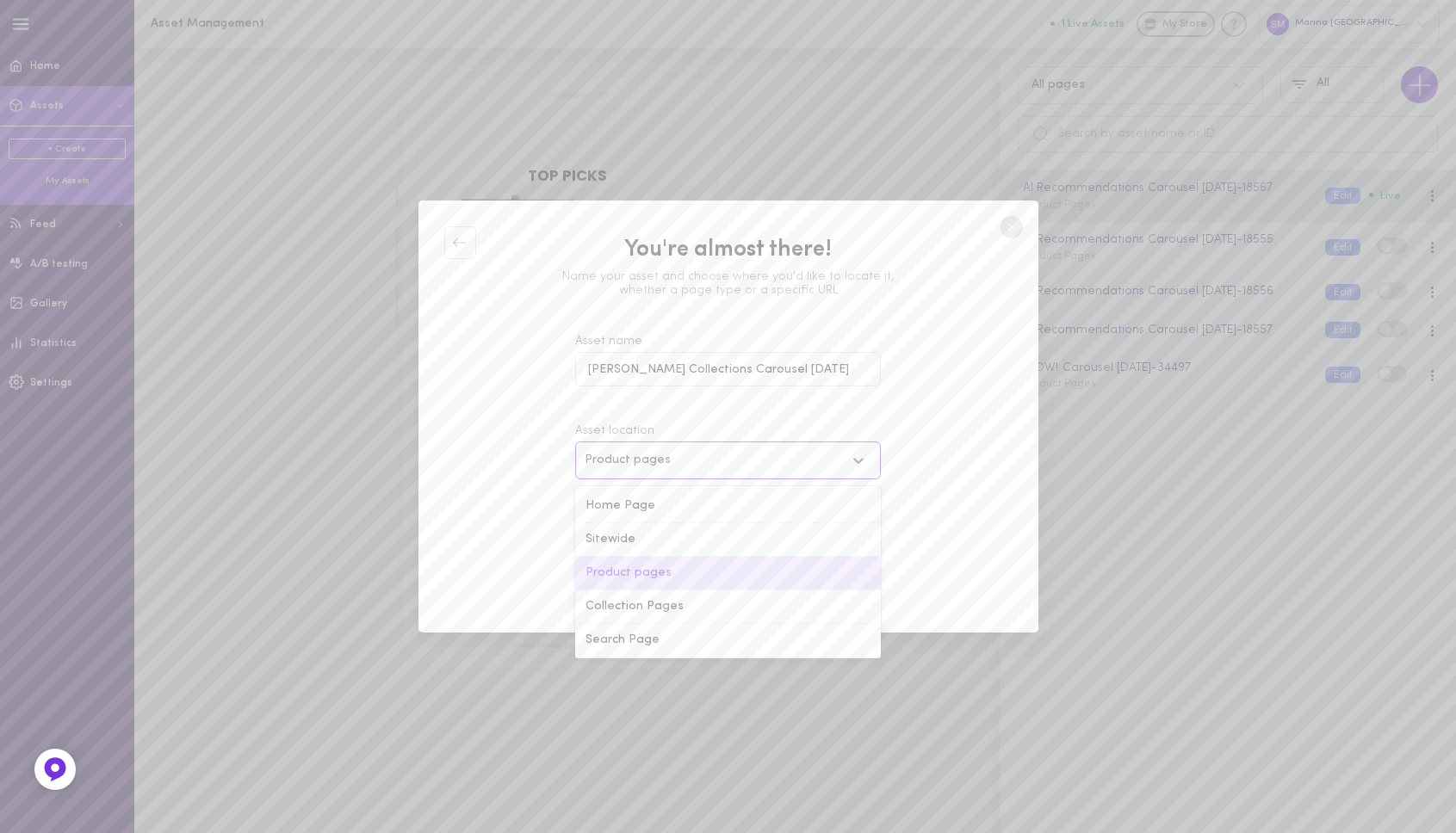
click at [632, 456] on div "Product pages" at bounding box center [714, 461] width 260 height 12
click at [627, 503] on div "Home Page" at bounding box center [728, 506] width 305 height 34
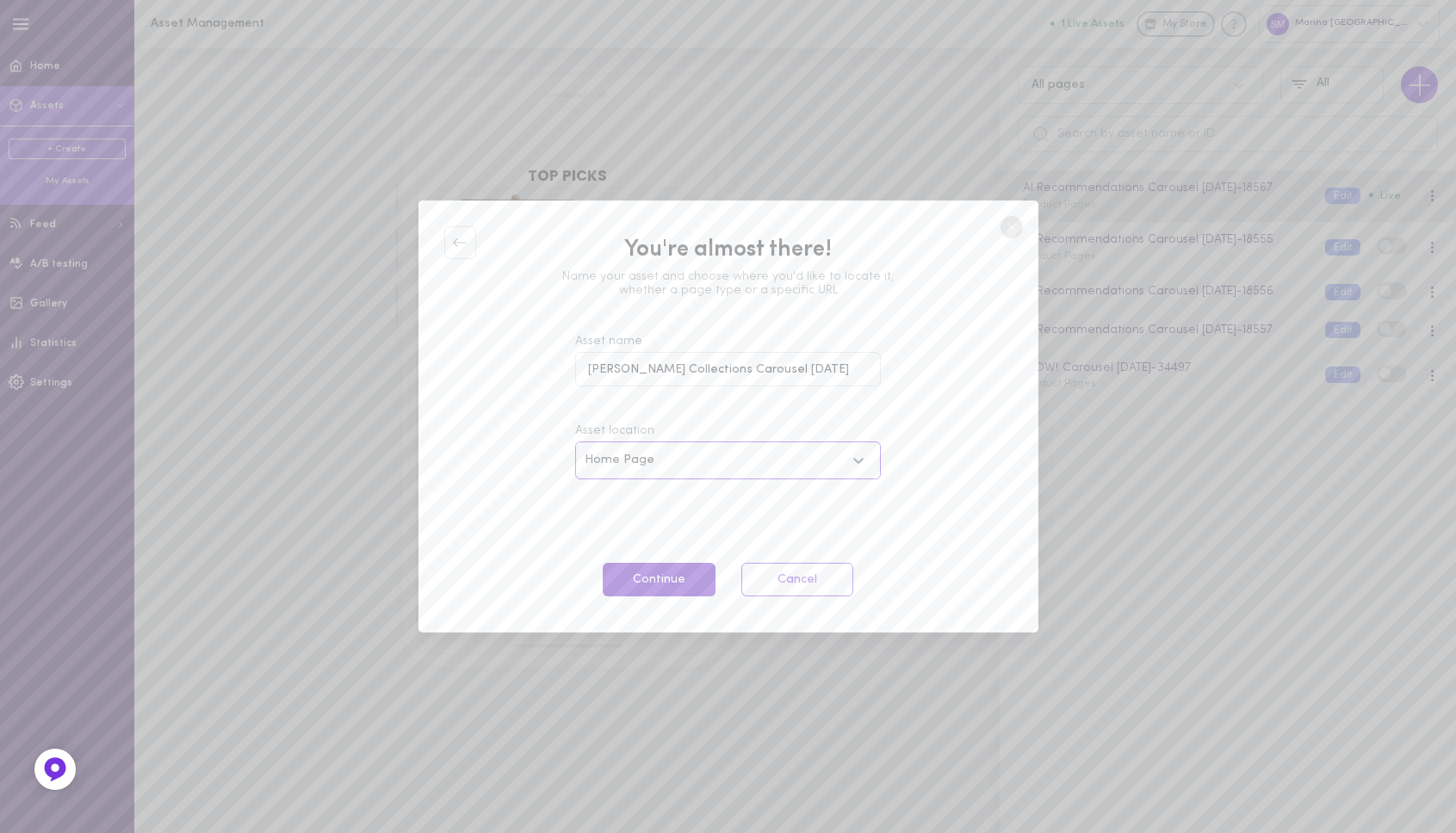
click at [665, 595] on button "Continue" at bounding box center [658, 580] width 112 height 34
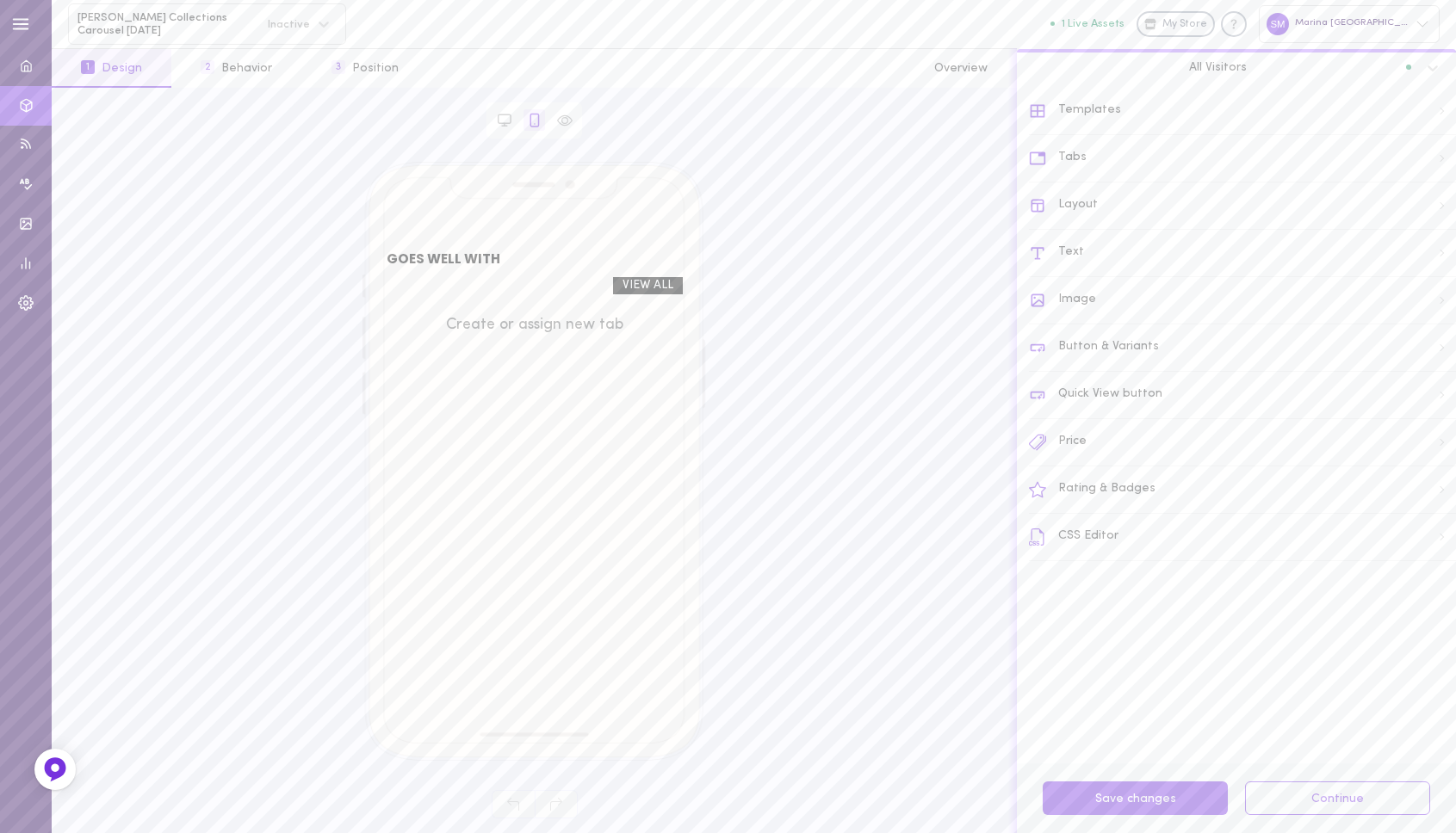
click at [1100, 111] on div "Templates" at bounding box center [1242, 111] width 427 height 47
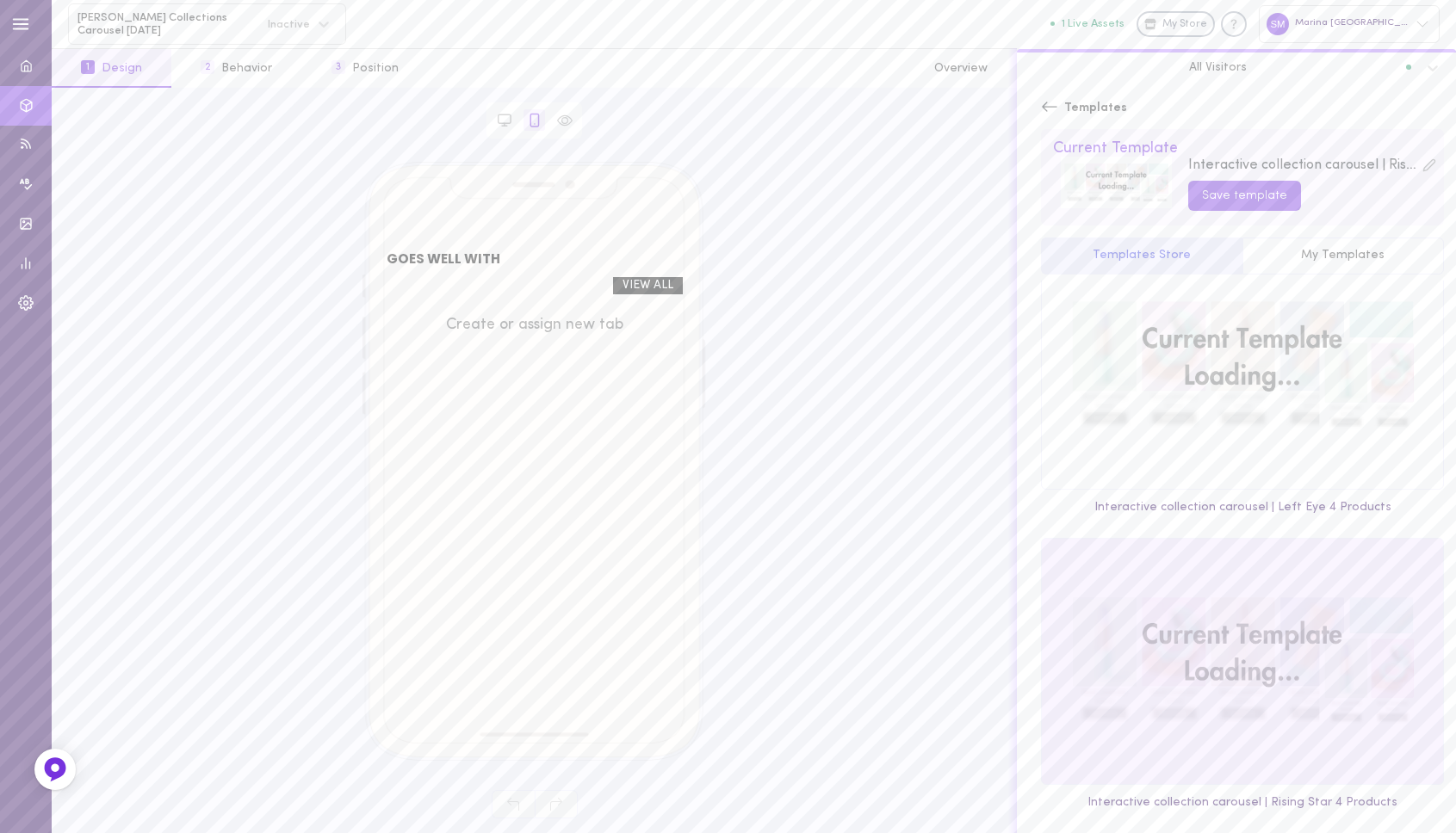
scroll to position [1632, 0]
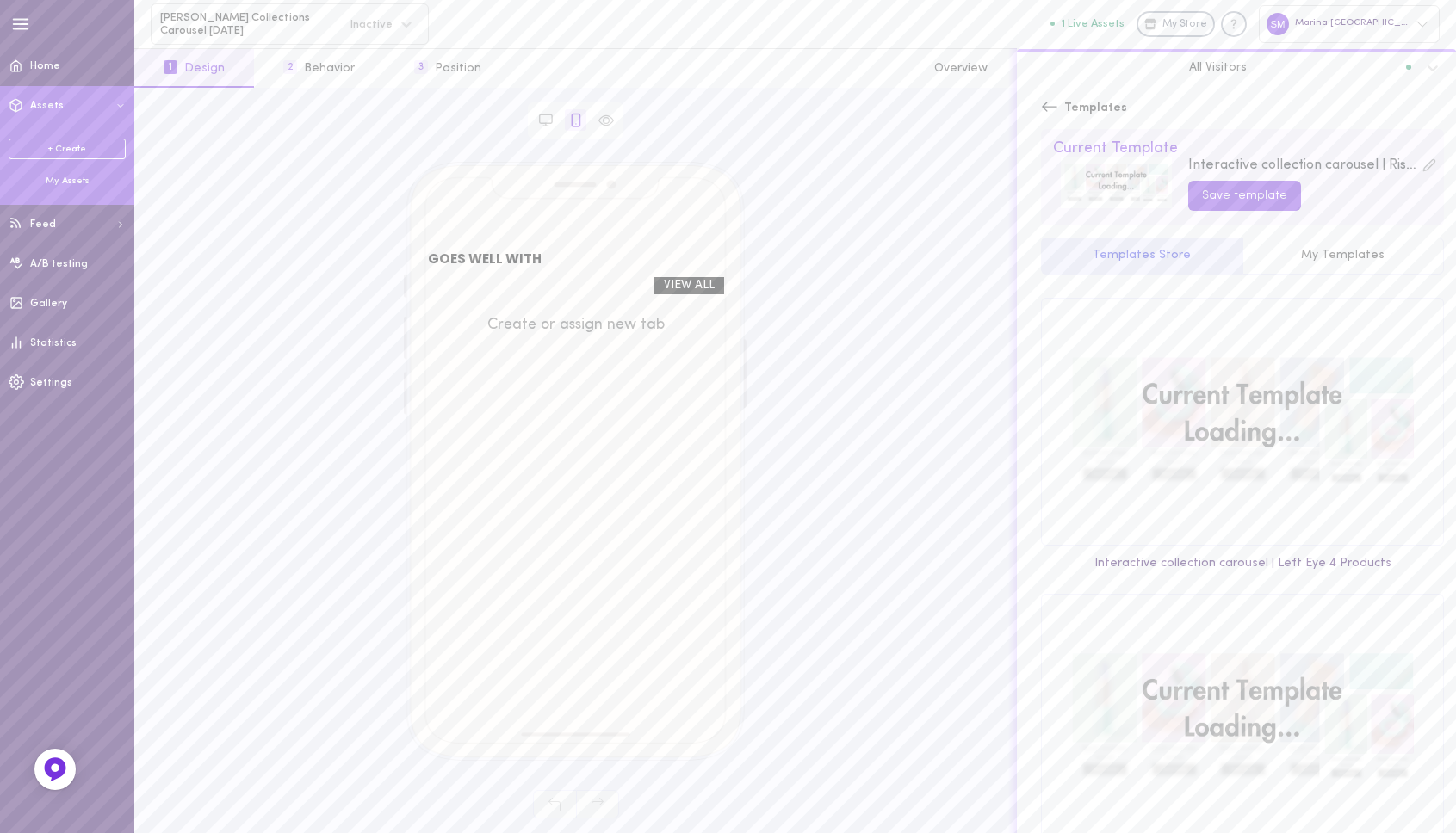
click at [53, 181] on div "My Assets" at bounding box center [67, 180] width 117 height 12
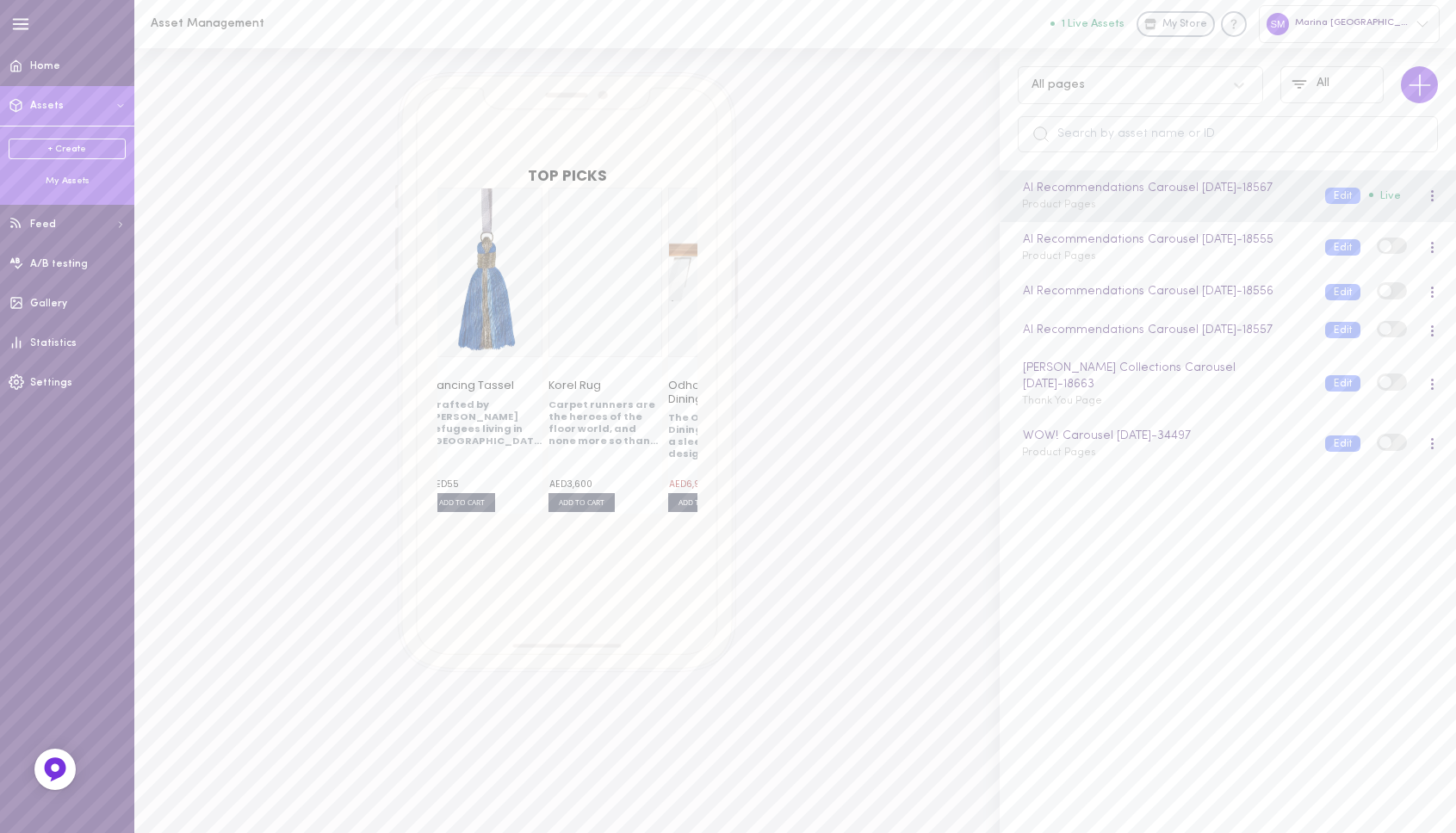
scroll to position [0, 2879]
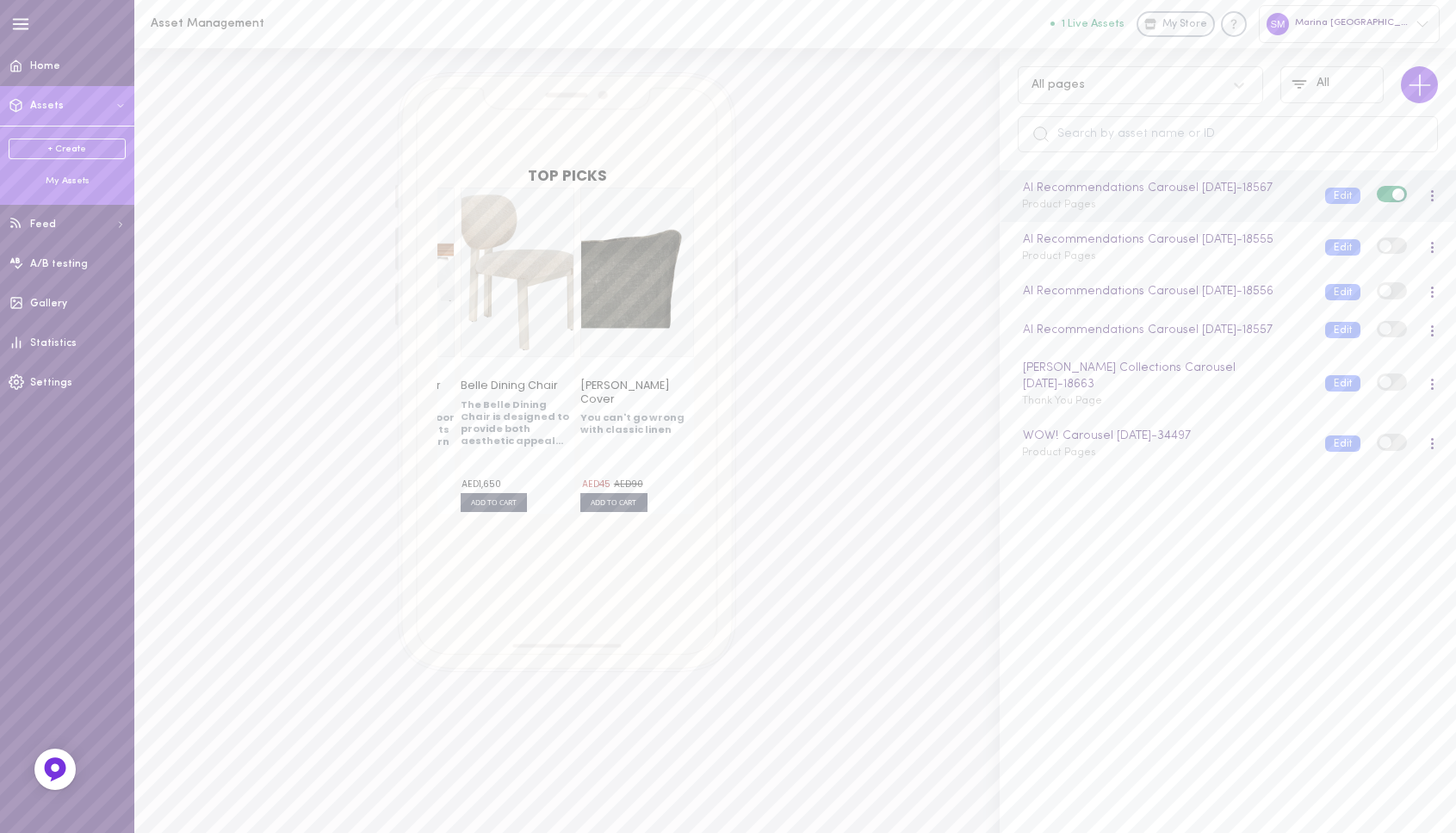
click at [1414, 205] on div at bounding box center [1432, 197] width 36 height 19
click at [1430, 202] on div at bounding box center [1432, 195] width 4 height 12
click at [969, 146] on div "TOP PICKS Yukta Cushion Cover Cushions are a clever way to bring added colour a…" at bounding box center [566, 371] width 817 height 600
click at [1228, 75] on div at bounding box center [1244, 85] width 38 height 30
click at [836, 284] on div "TOP PICKS Yukta Cushion Cover Cushions are a clever way to bring added colour a…" at bounding box center [566, 371] width 817 height 600
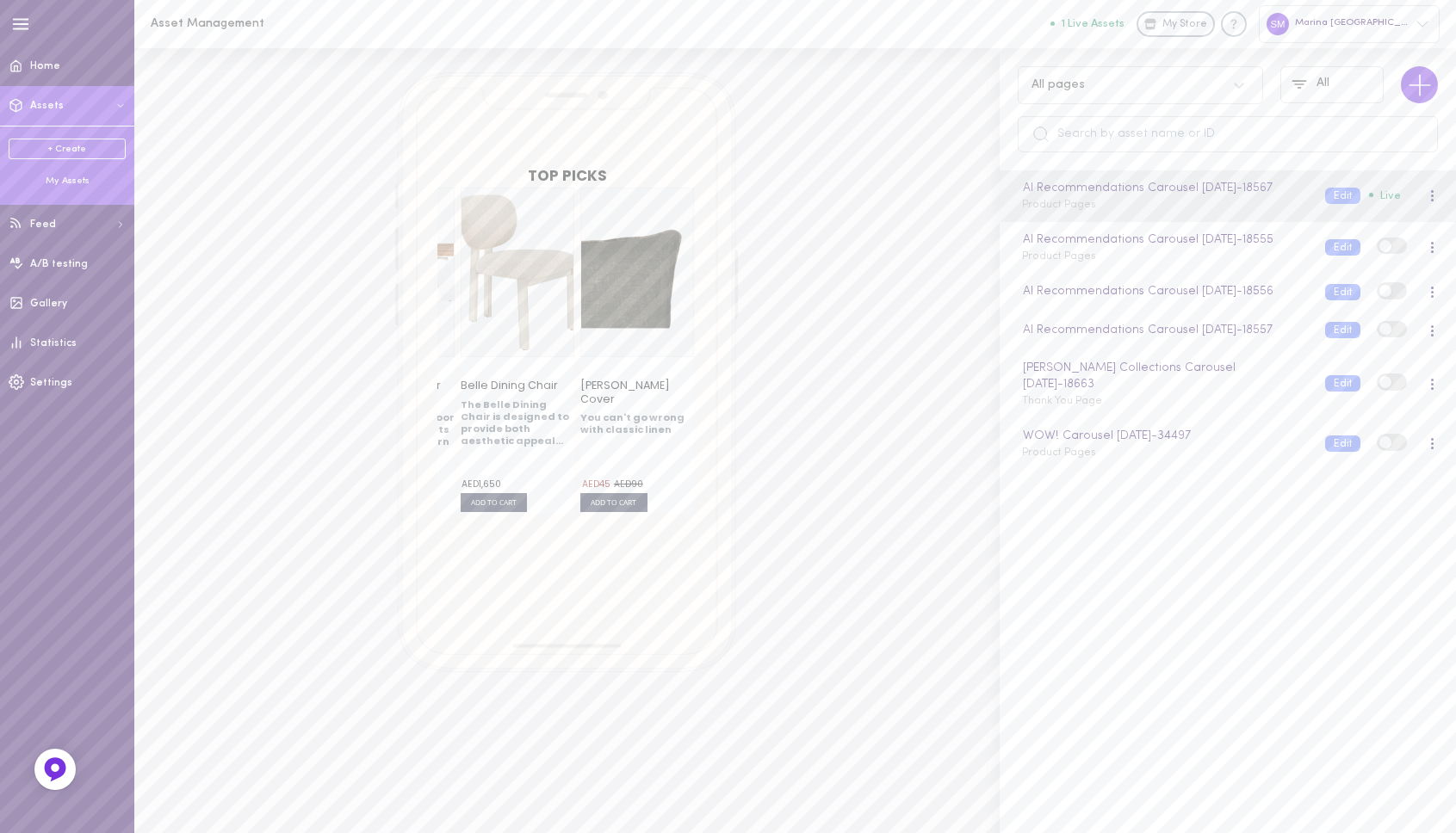
click at [67, 183] on div "My Assets" at bounding box center [67, 180] width 117 height 12
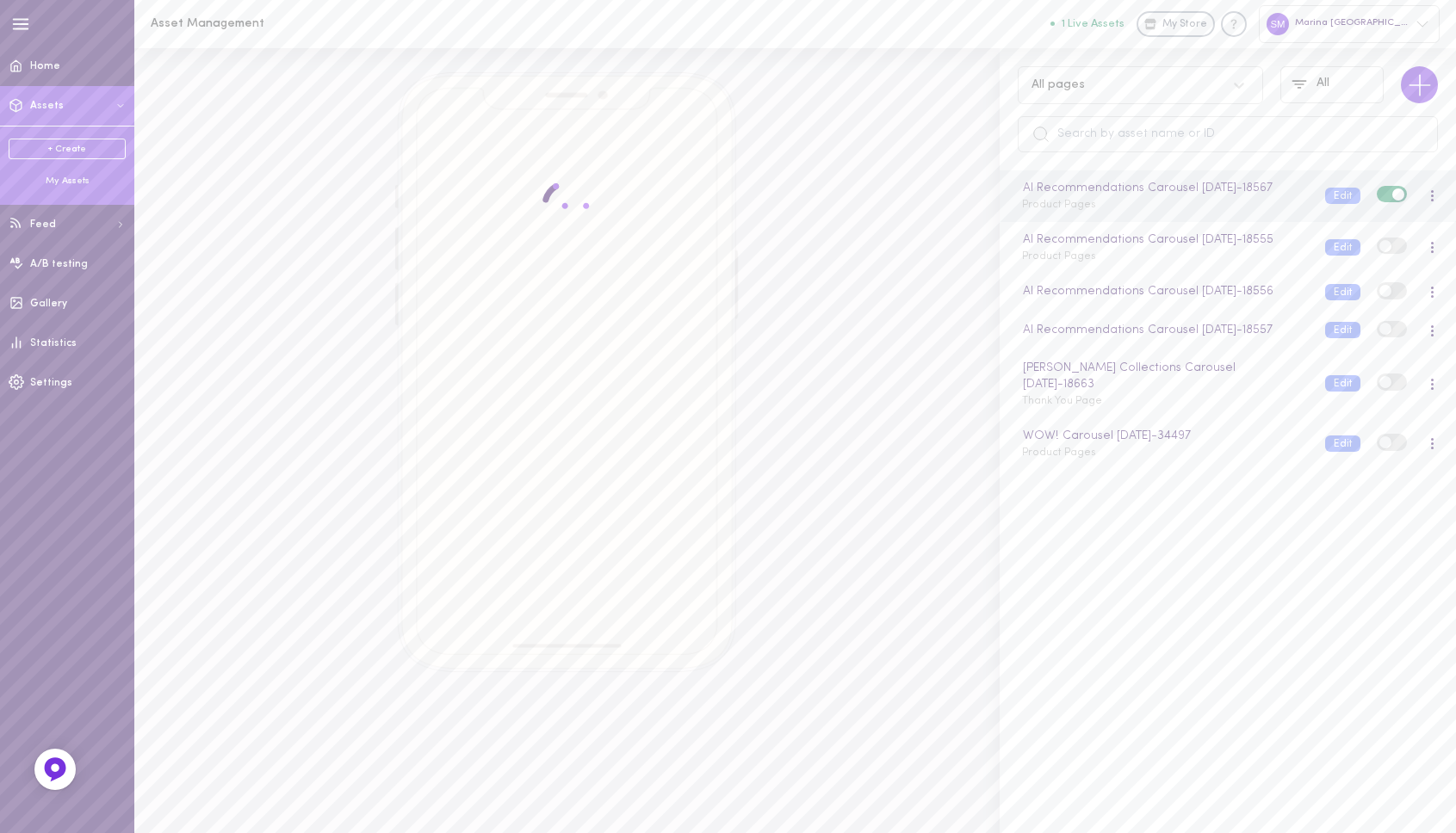
click at [1426, 199] on div at bounding box center [1431, 197] width 11 height 19
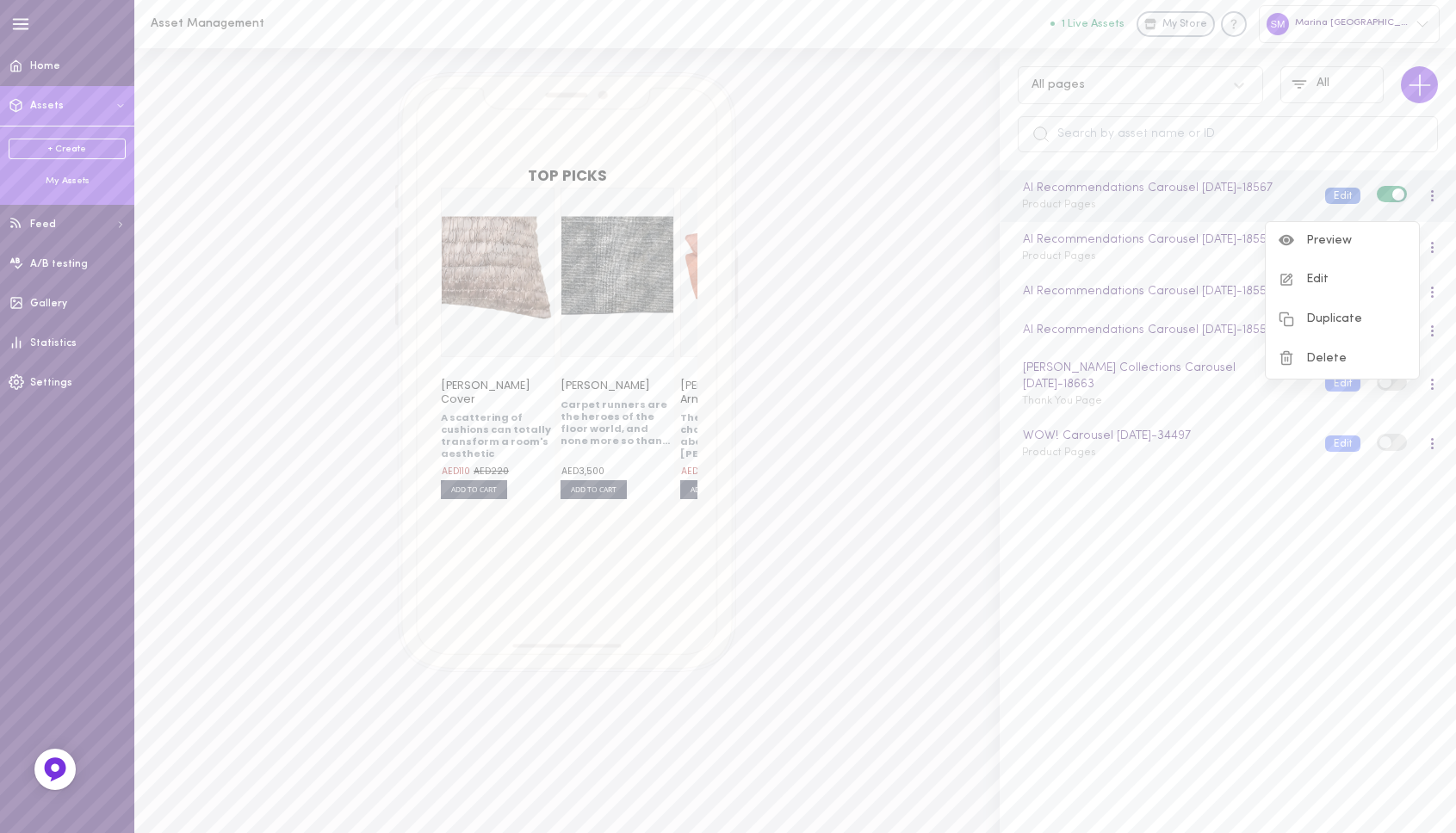
click at [1325, 199] on button "Edit" at bounding box center [1343, 196] width 36 height 16
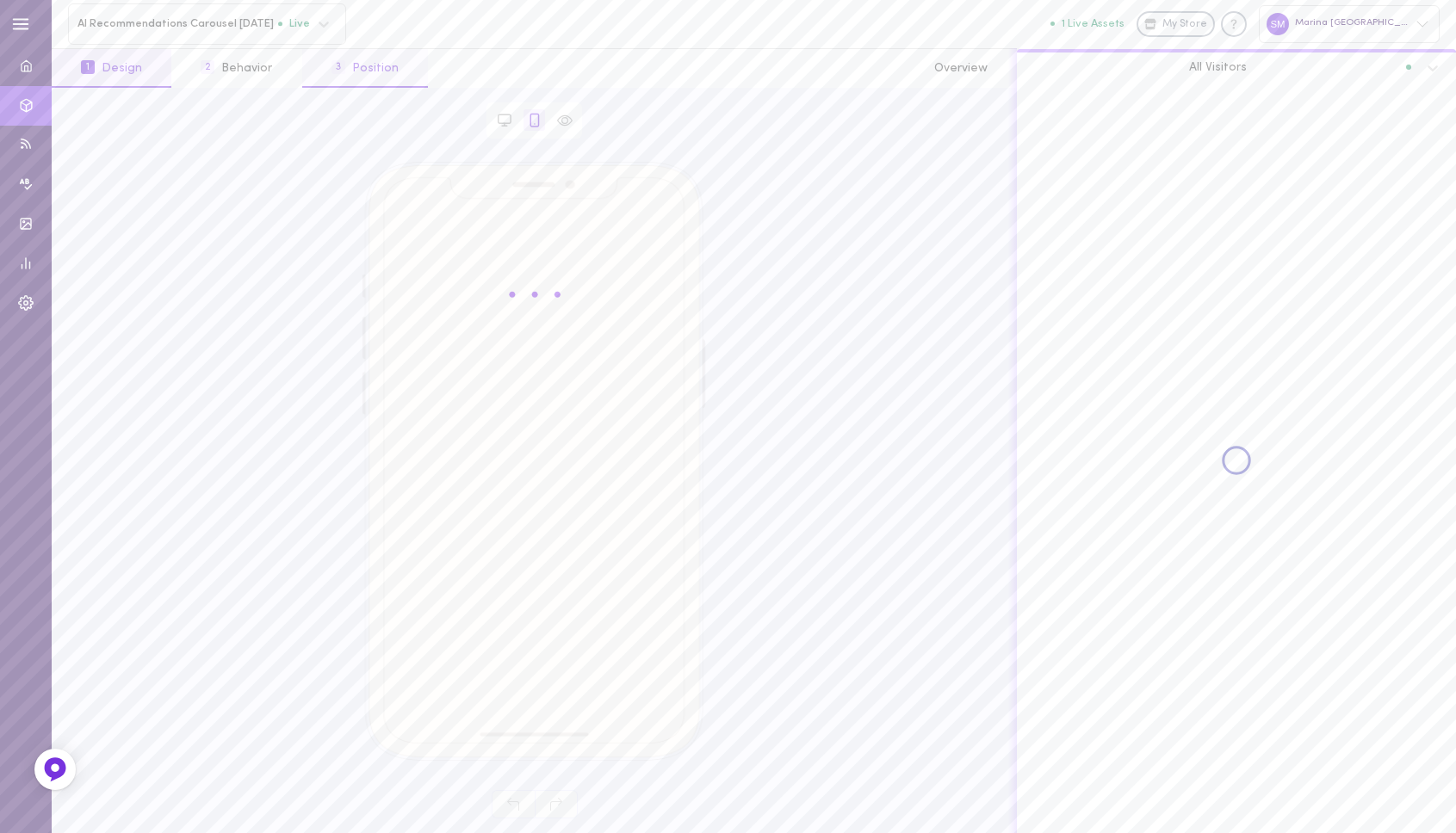
click at [373, 62] on button "3 Position" at bounding box center [365, 68] width 126 height 38
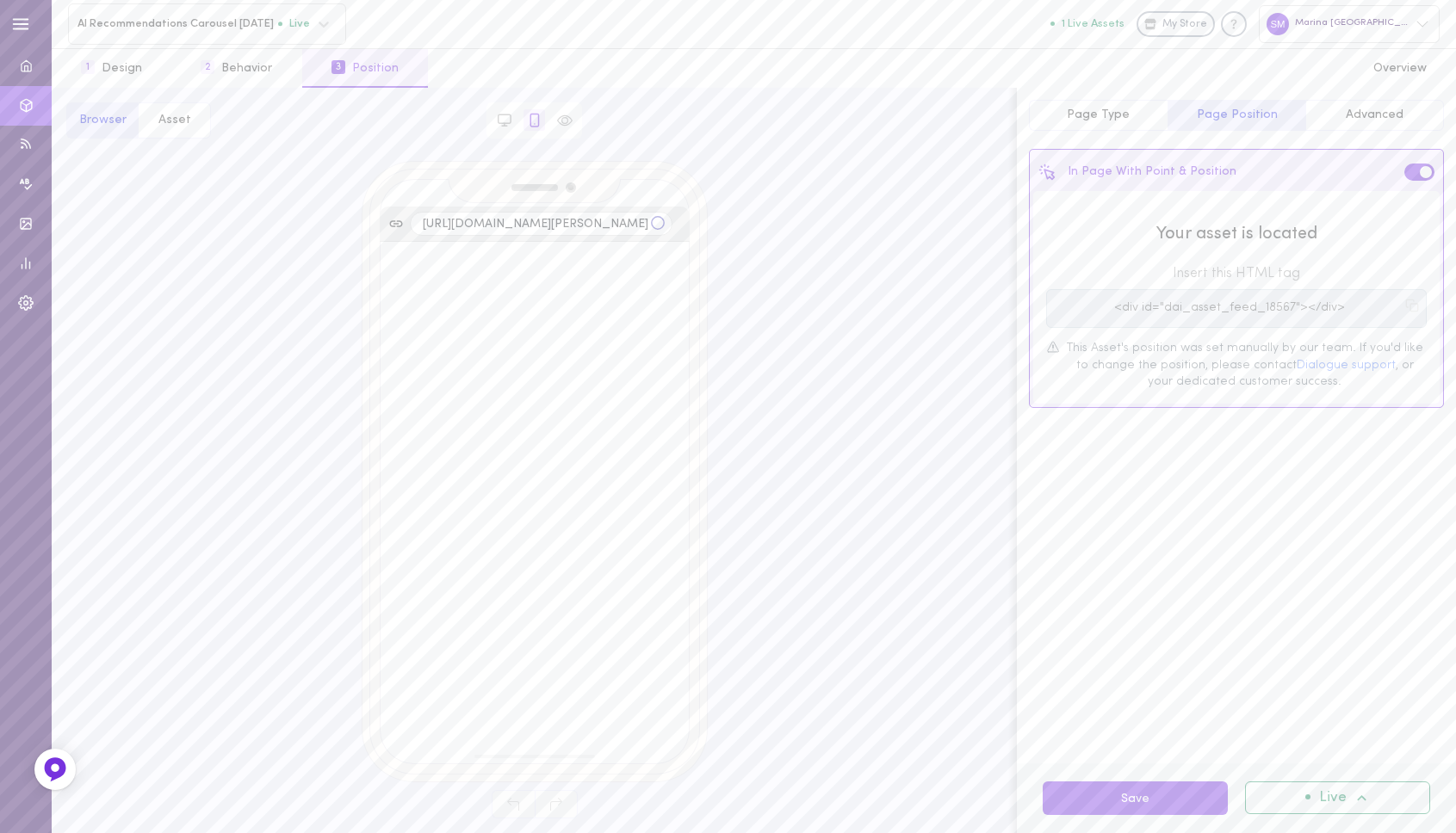
click at [1118, 115] on span "Page Type" at bounding box center [1097, 114] width 62 height 12
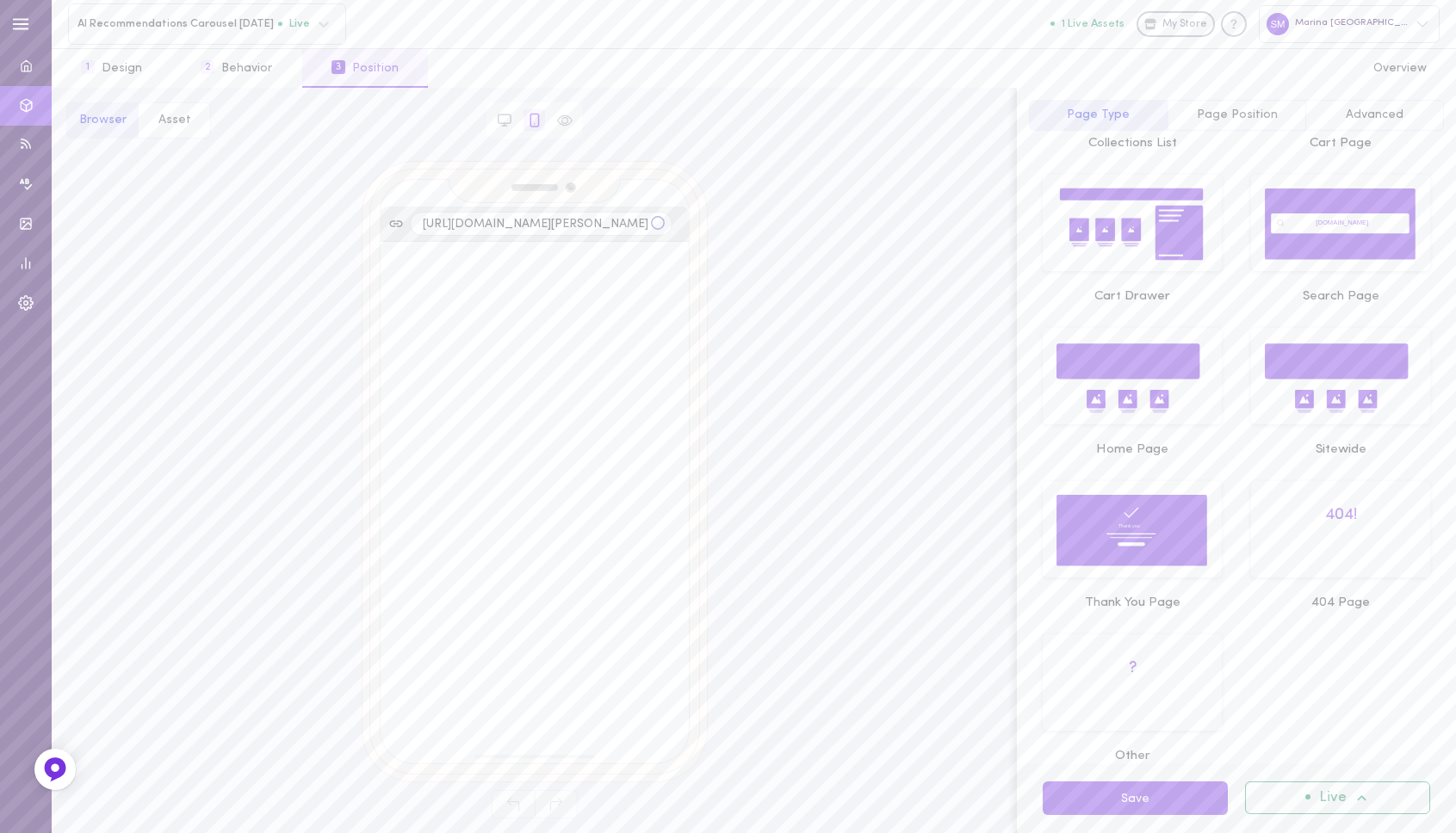
scroll to position [321, 0]
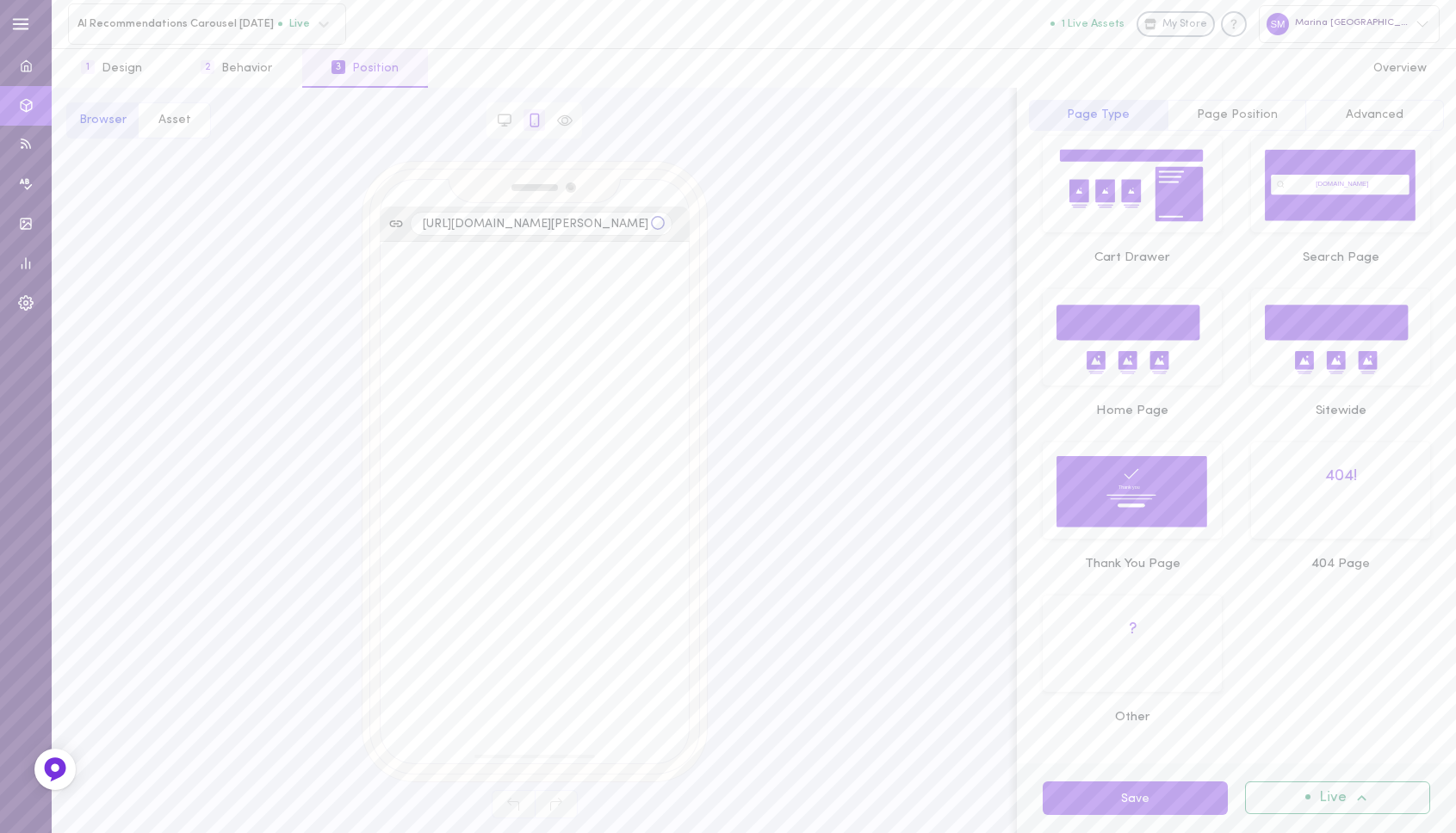
click at [1158, 345] on icon at bounding box center [1133, 339] width 154 height 74
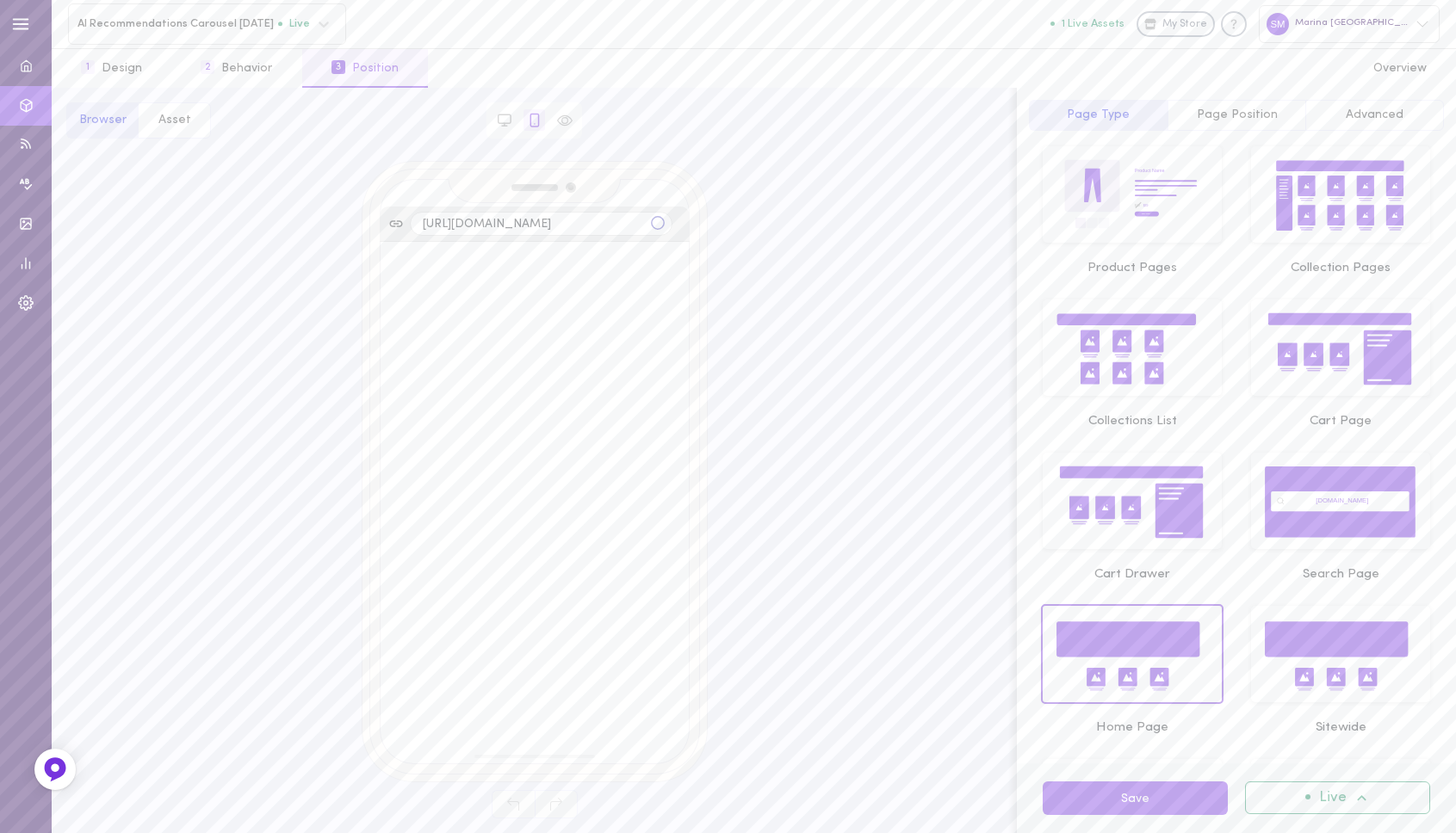
scroll to position [0, 0]
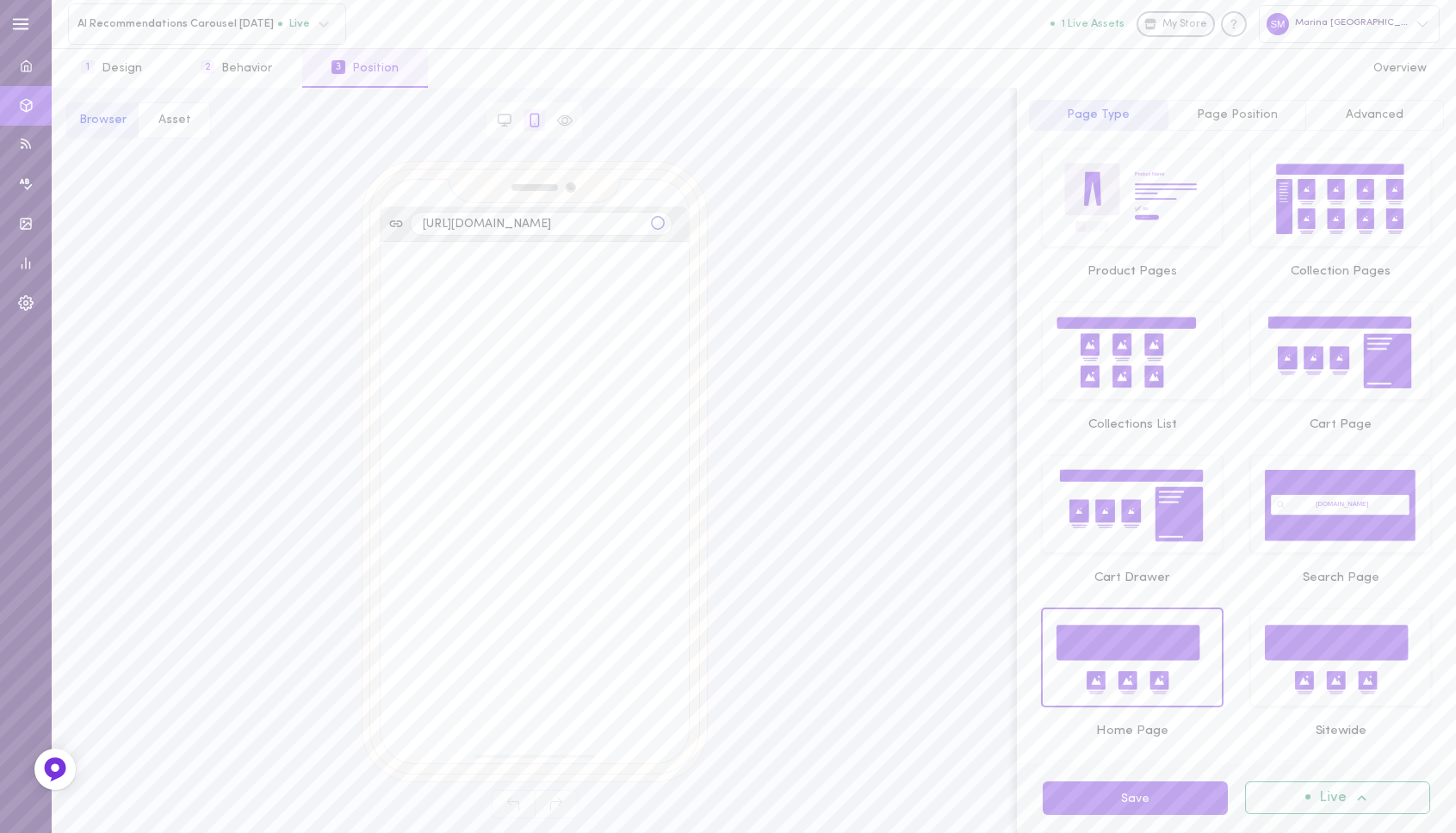
click at [1153, 214] on icon "Product Name $49 $39 Buy Now" at bounding box center [1133, 200] width 154 height 74
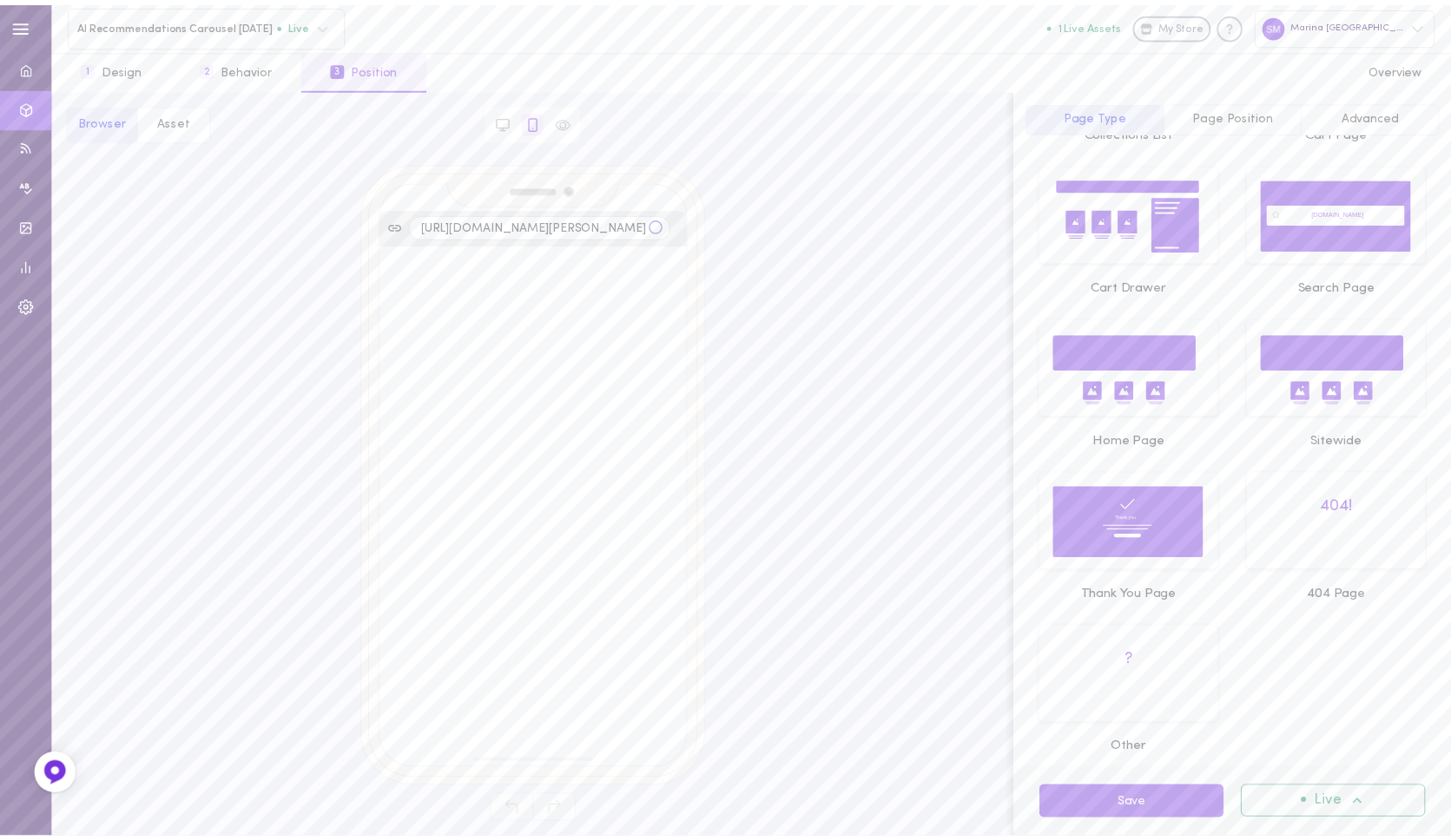
scroll to position [323, 0]
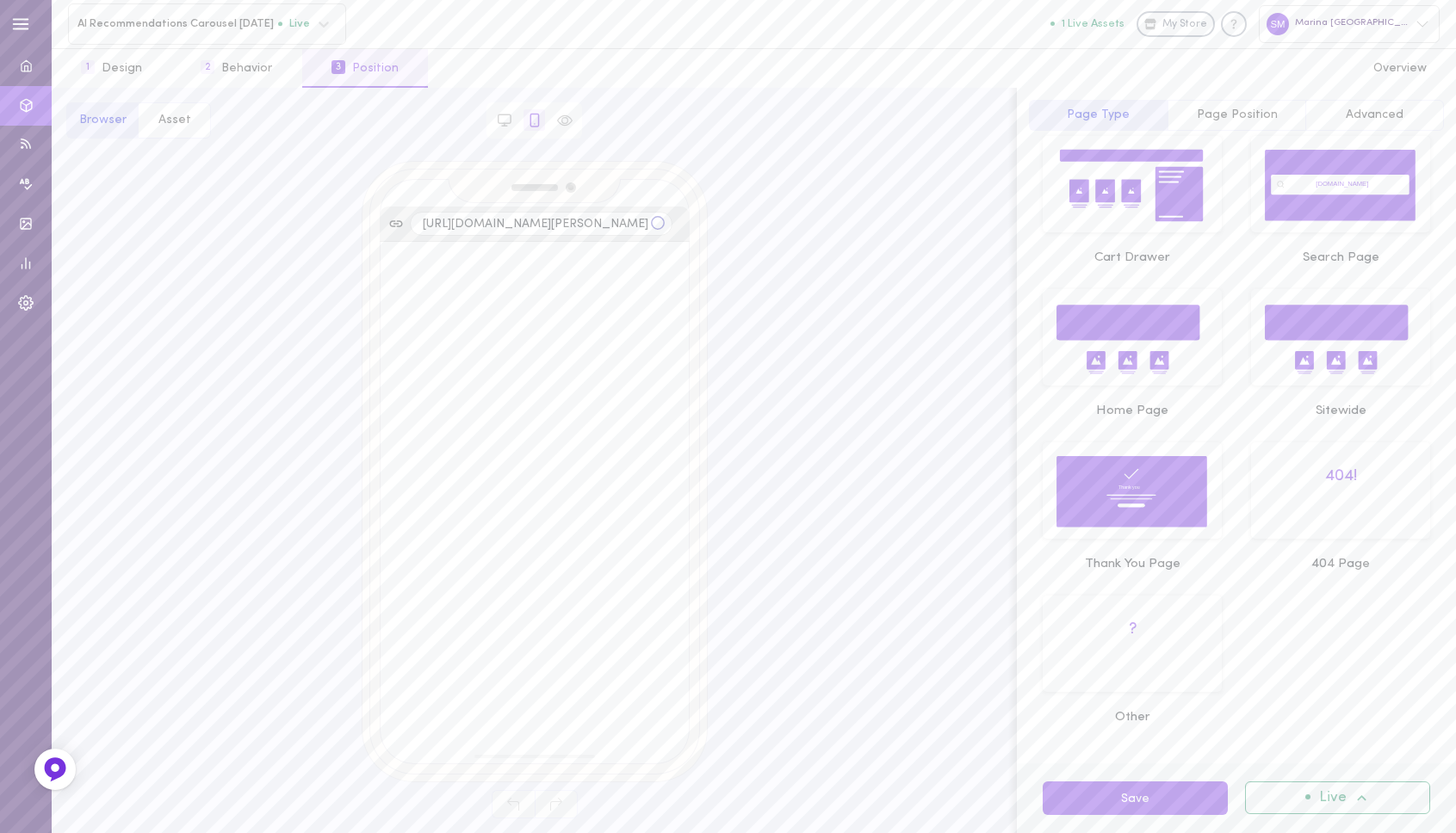
click at [1139, 334] on icon at bounding box center [1128, 322] width 143 height 36
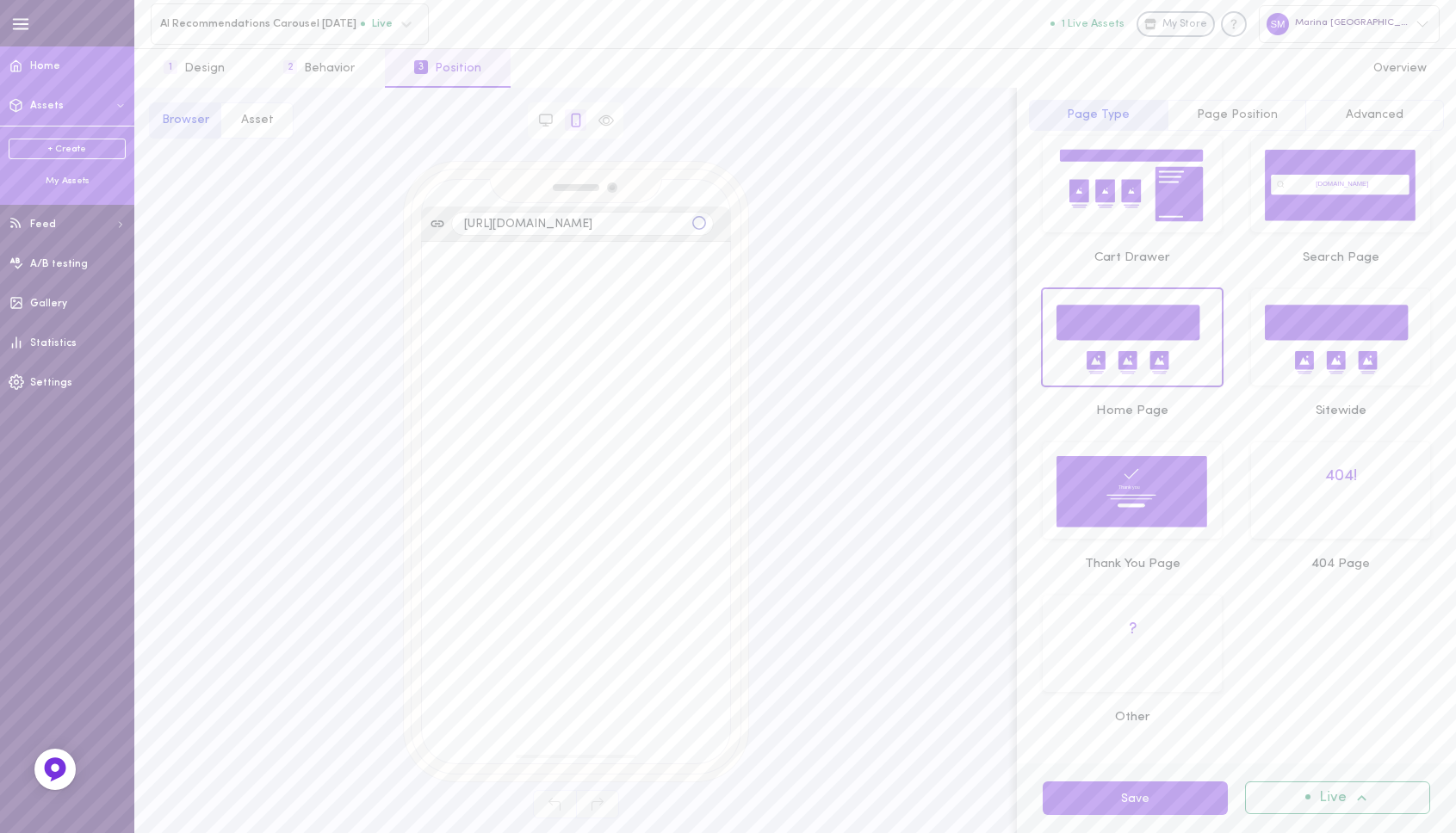
click at [20, 71] on icon at bounding box center [16, 66] width 10 height 12
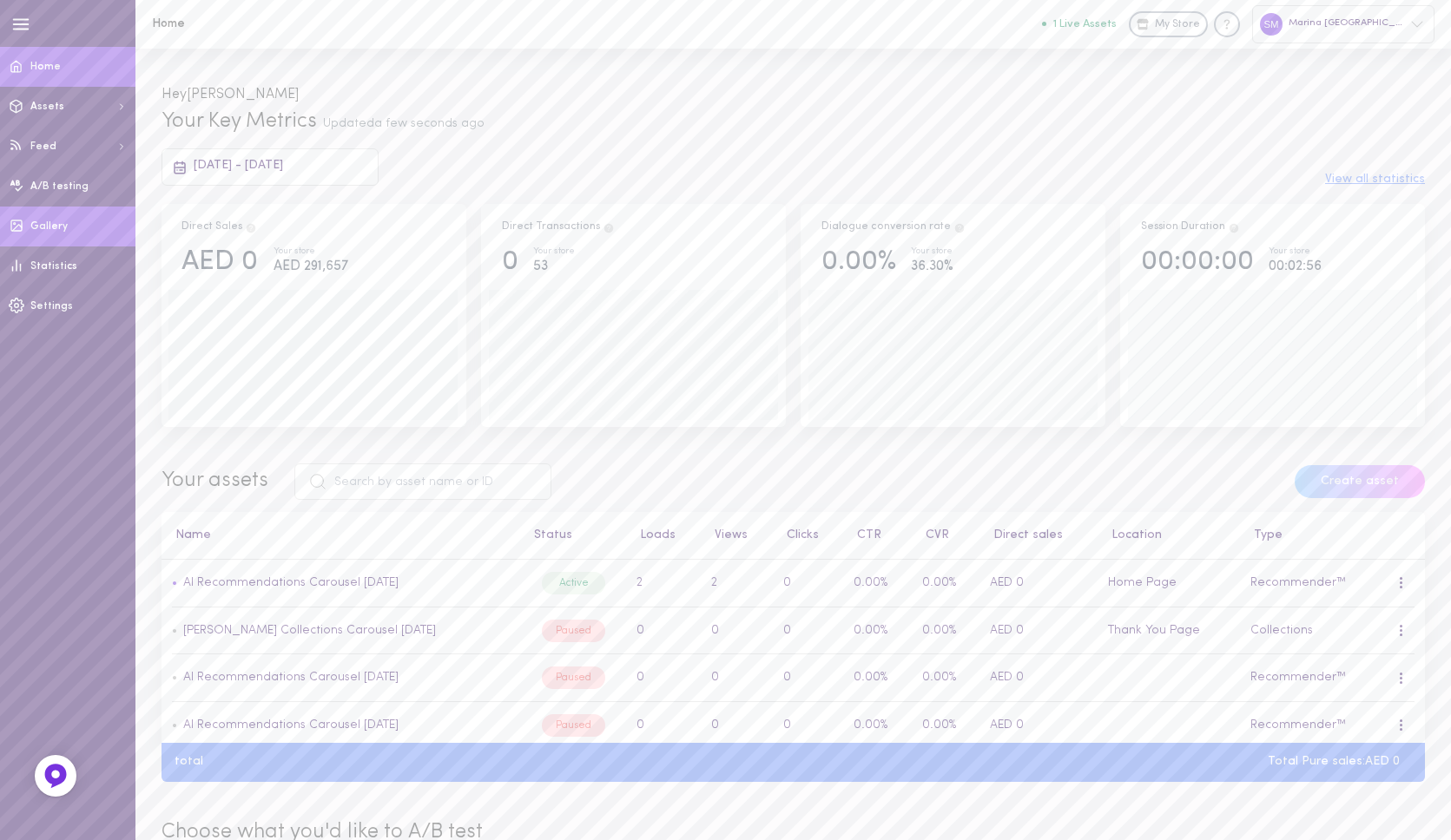
click at [44, 224] on span "Gallery" at bounding box center [48, 226] width 38 height 11
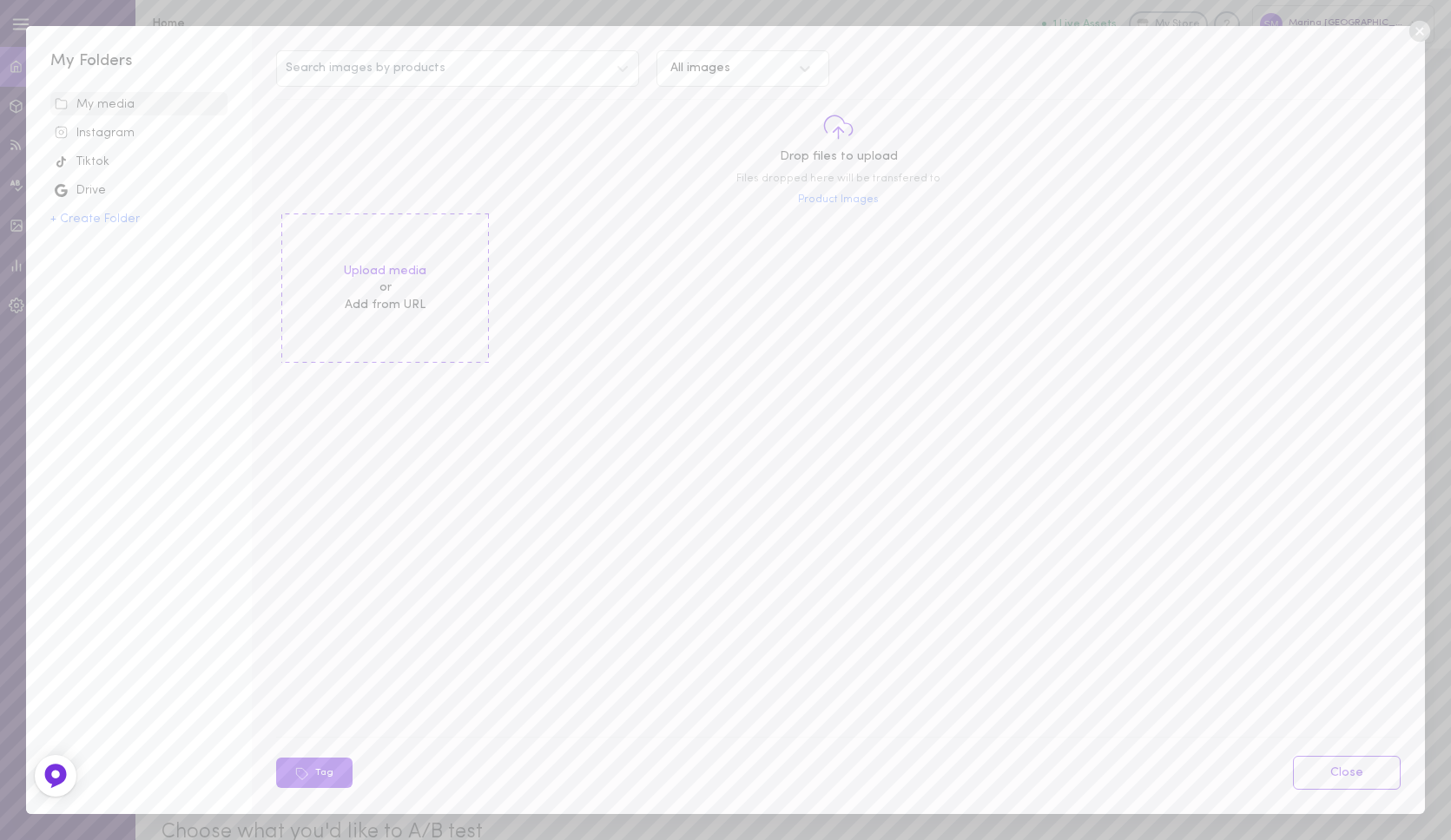
click at [110, 138] on div "Instagram" at bounding box center [139, 134] width 168 height 17
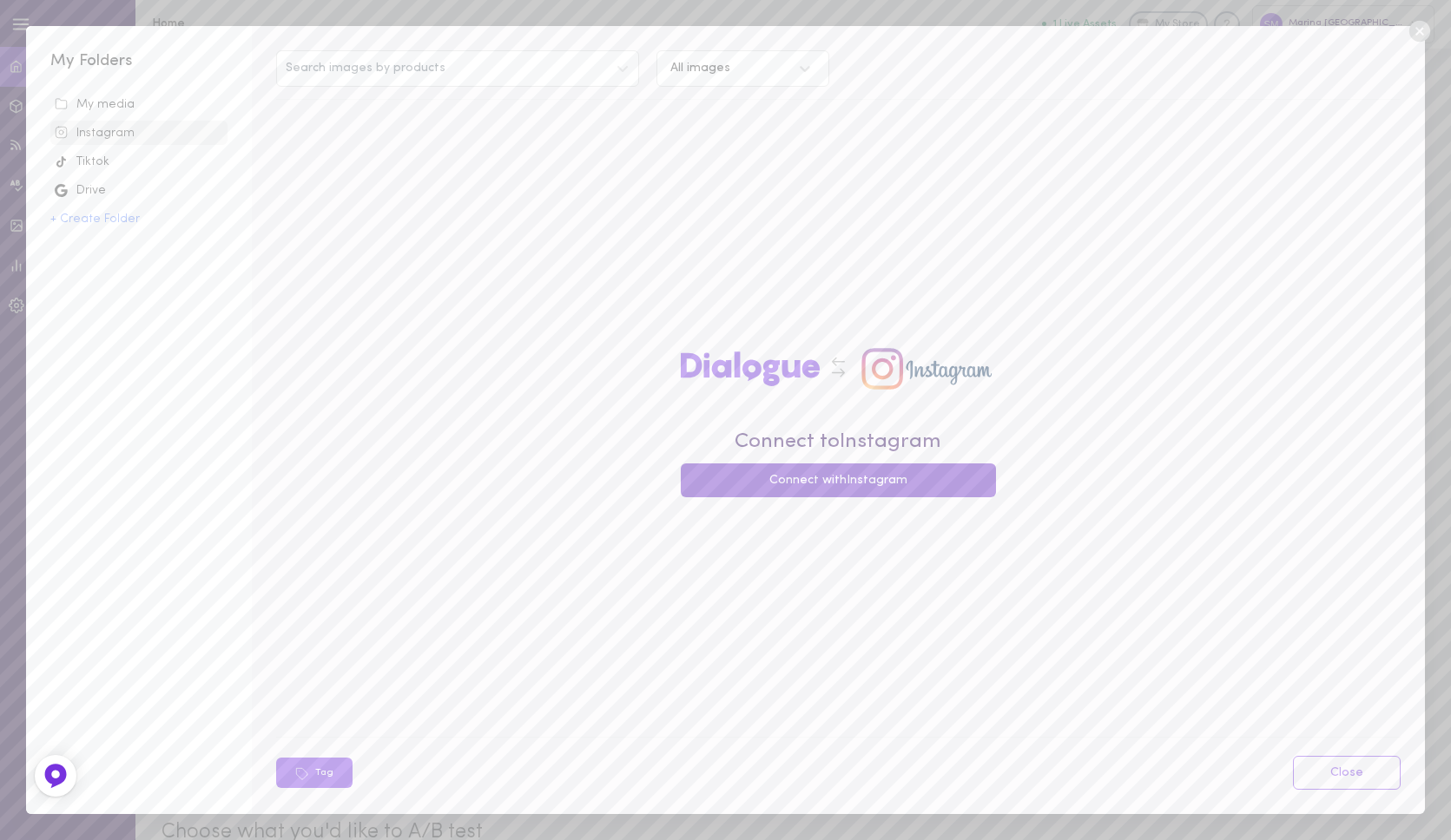
click at [872, 491] on button "Connect with Instagram" at bounding box center [838, 480] width 317 height 34
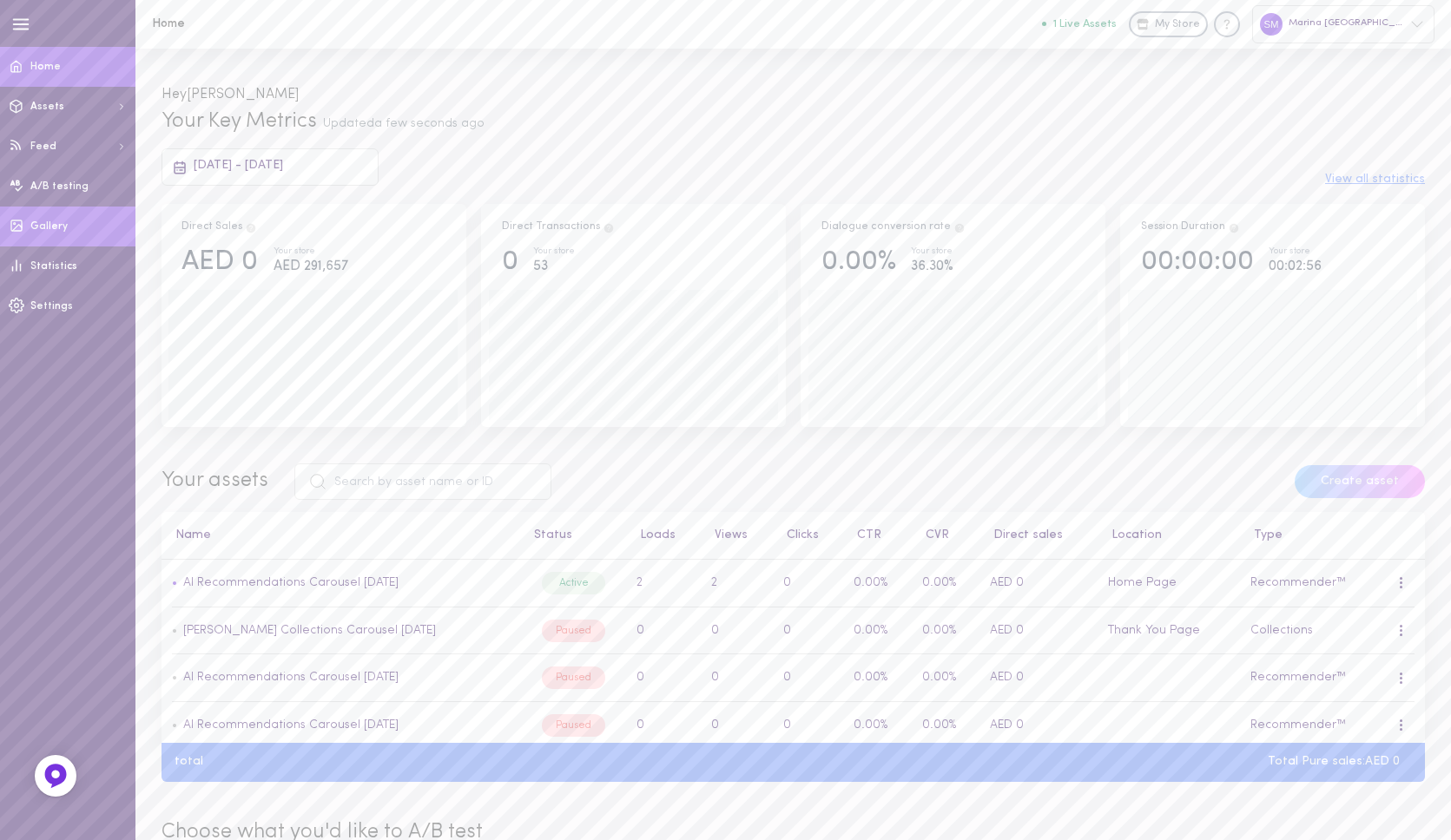
click at [49, 231] on span "Gallery" at bounding box center [48, 226] width 38 height 11
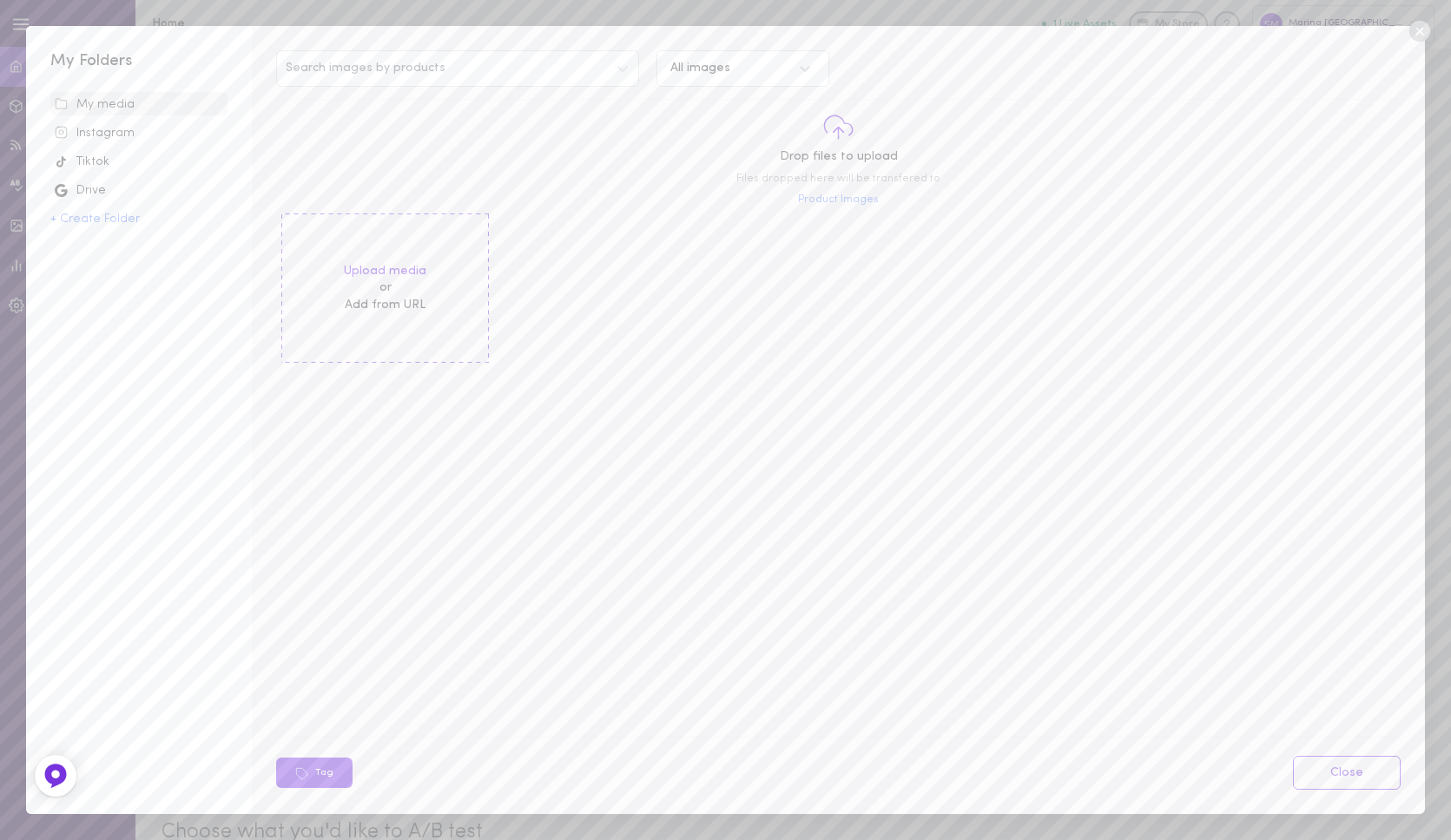
click at [1417, 30] on icon at bounding box center [1419, 31] width 26 height 26
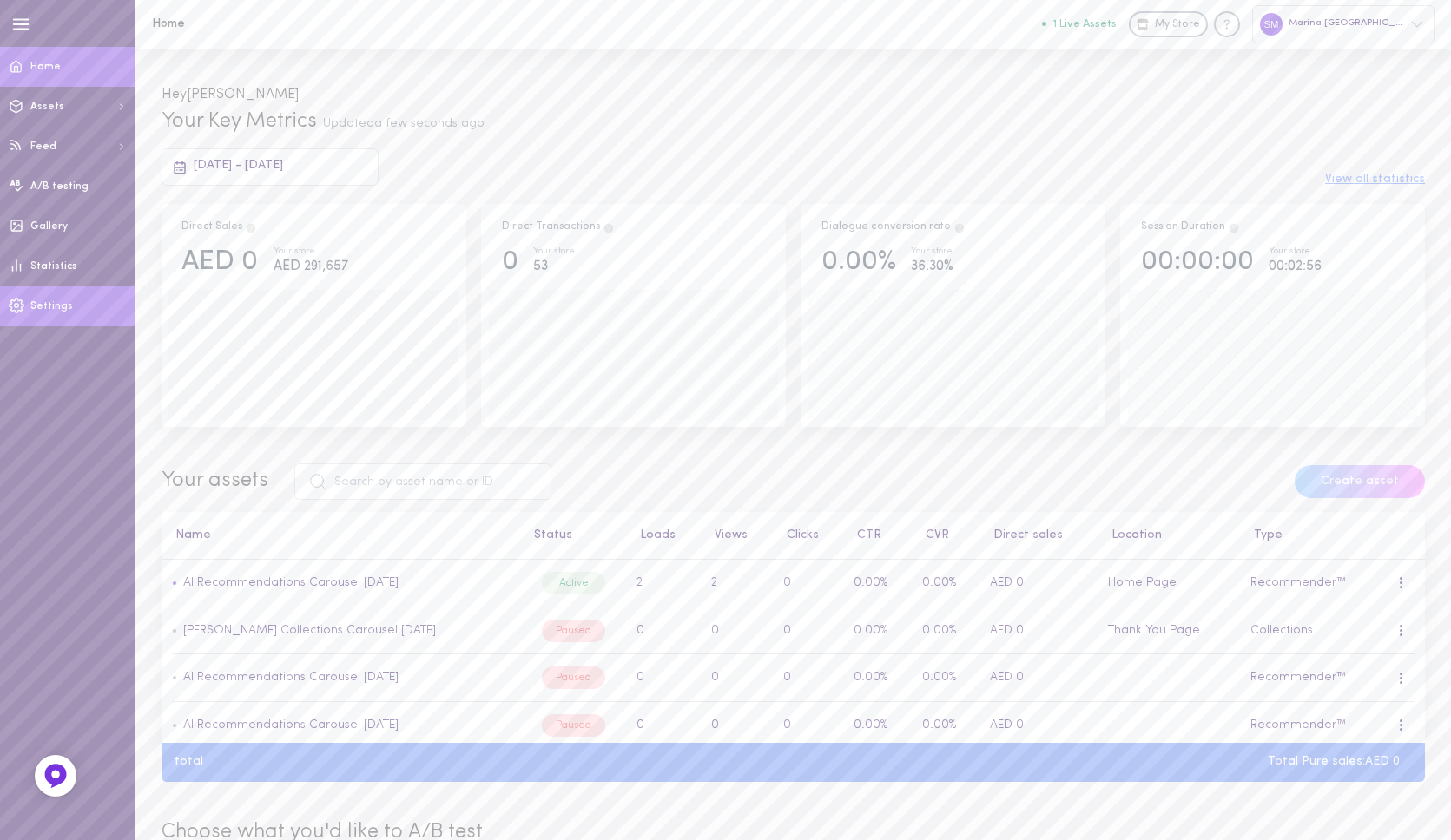
click at [39, 304] on span "Settings" at bounding box center [51, 306] width 43 height 11
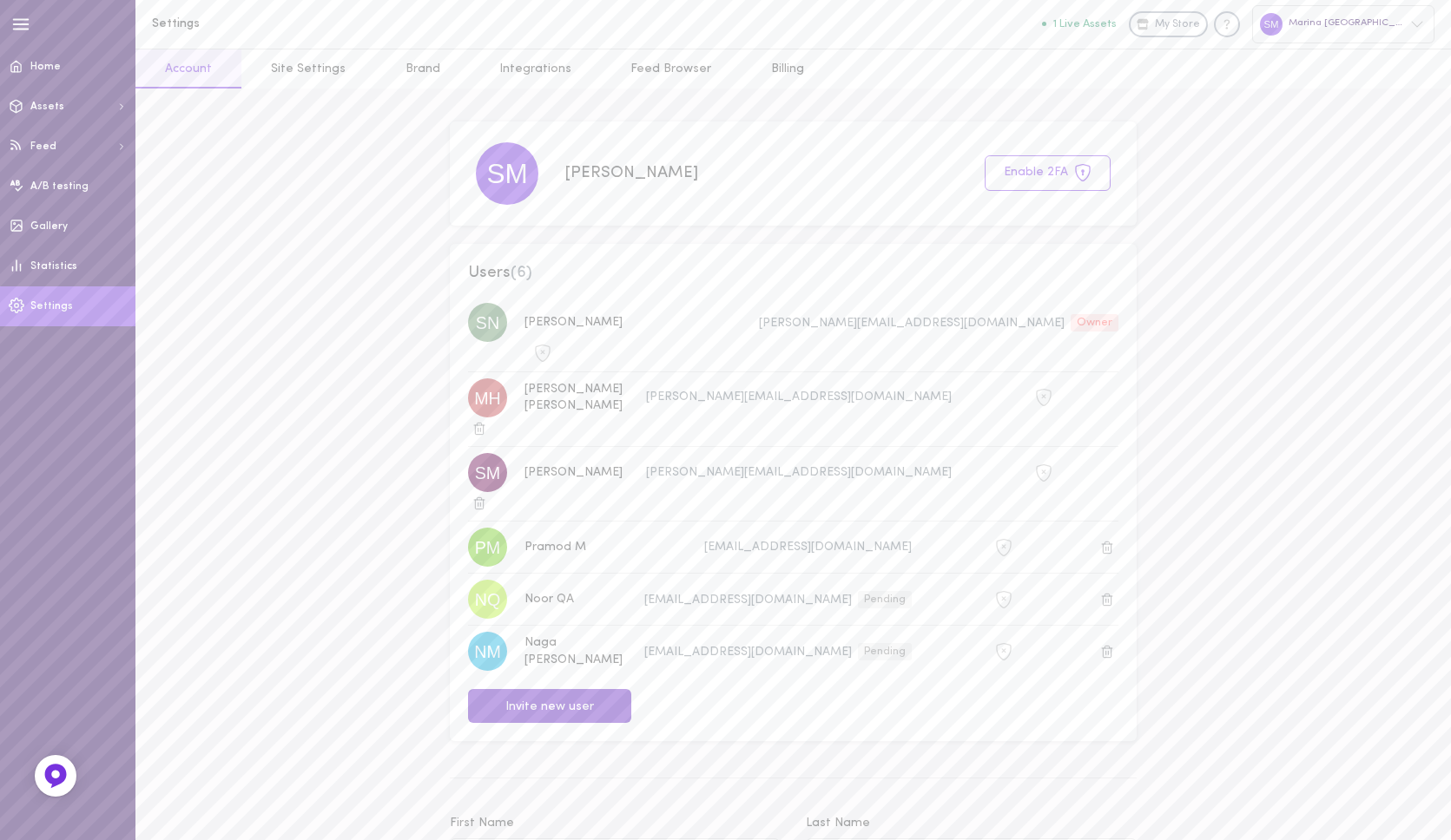
click at [555, 689] on button "Invite new user" at bounding box center [550, 705] width 164 height 34
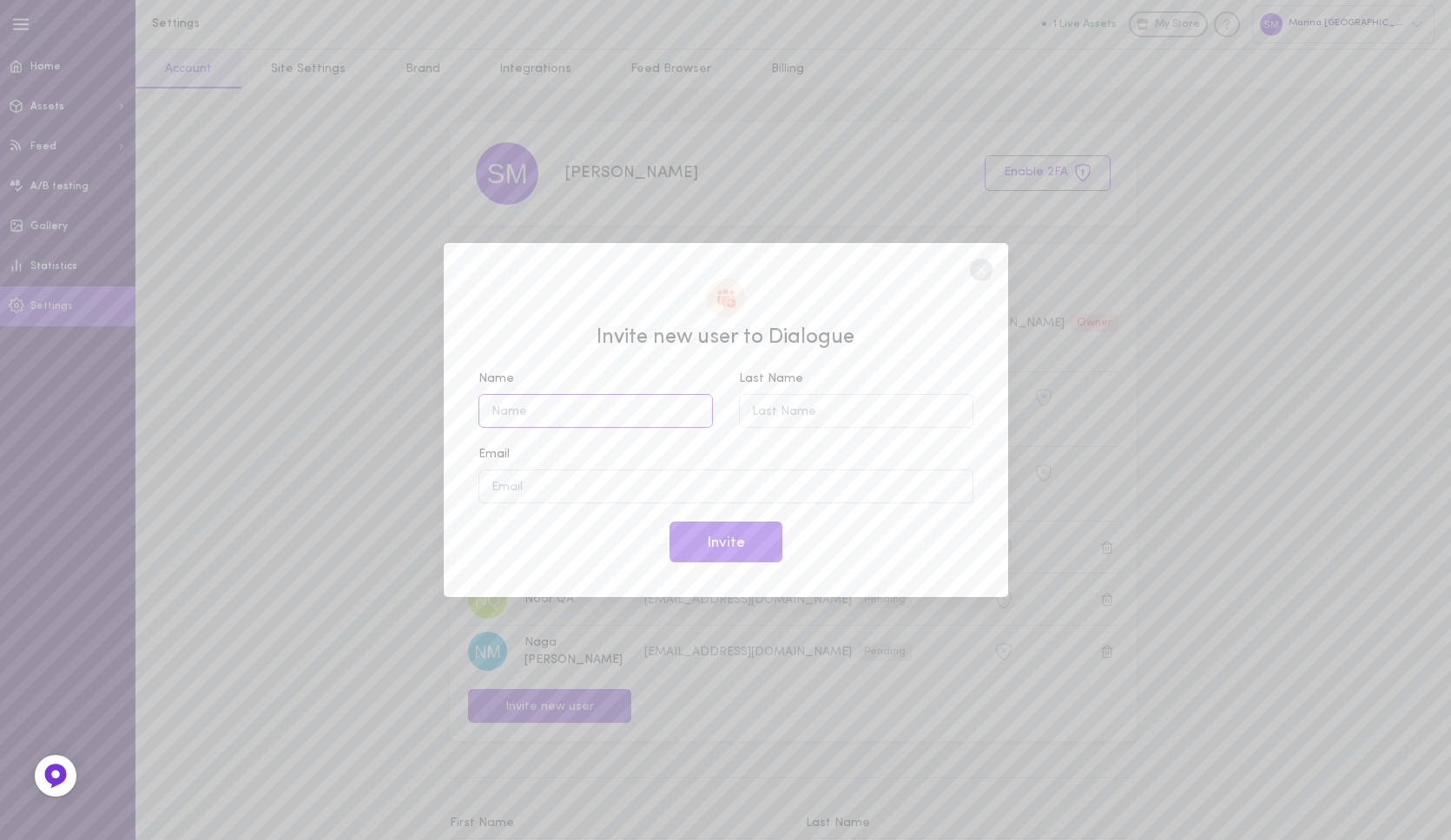
click at [658, 401] on input "Name" at bounding box center [595, 410] width 234 height 34
type input "Sachin"
click at [846, 405] on input "Last Name" at bounding box center [856, 410] width 234 height 34
type input "TL"
click at [733, 474] on input "Email" at bounding box center [725, 486] width 495 height 34
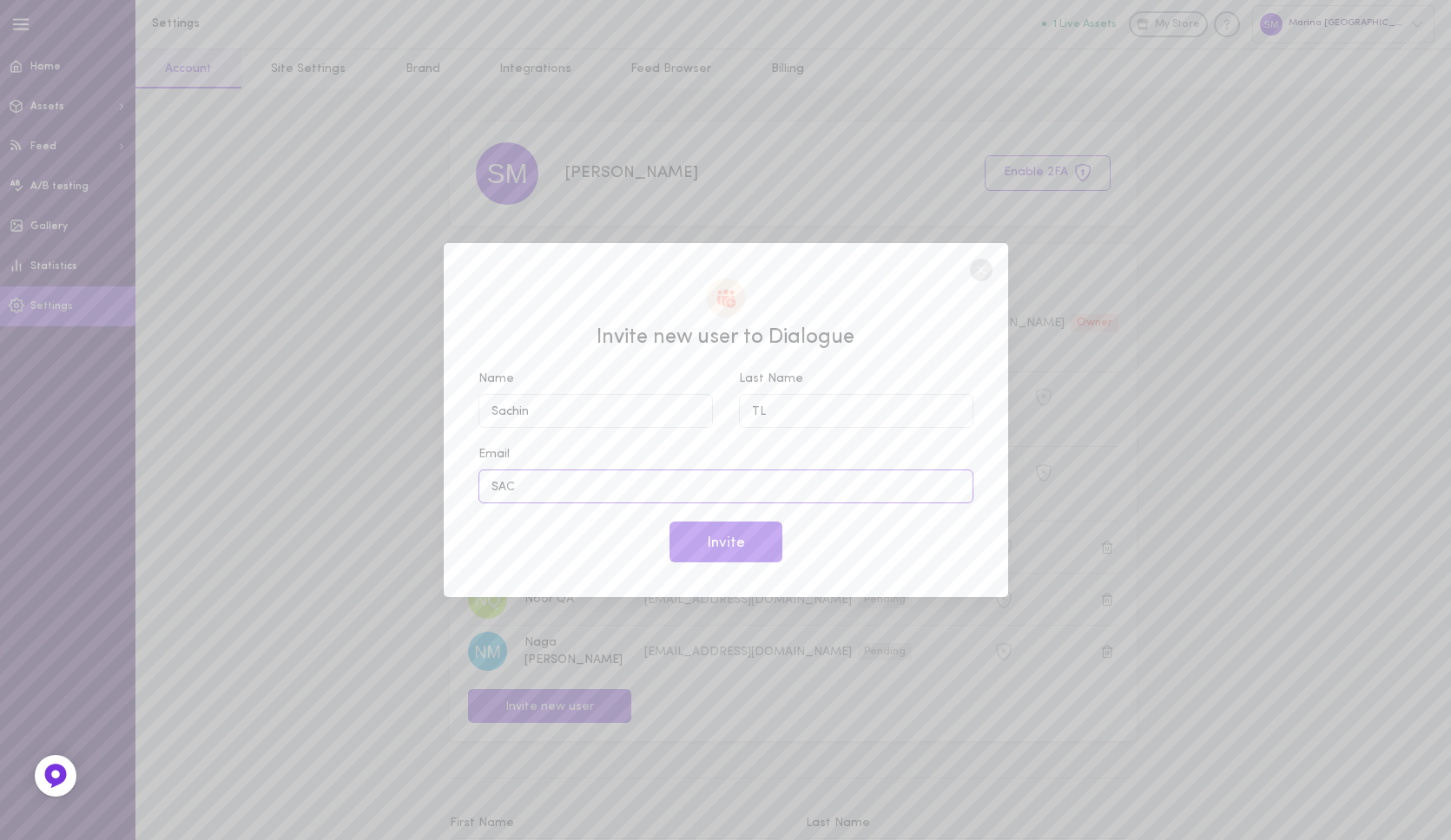
click at [728, 486] on input "SAC" at bounding box center [725, 486] width 495 height 34
paste input "[EMAIL_ADDRESS][DOMAIN_NAME]"
type input "[EMAIL_ADDRESS][DOMAIN_NAME]"
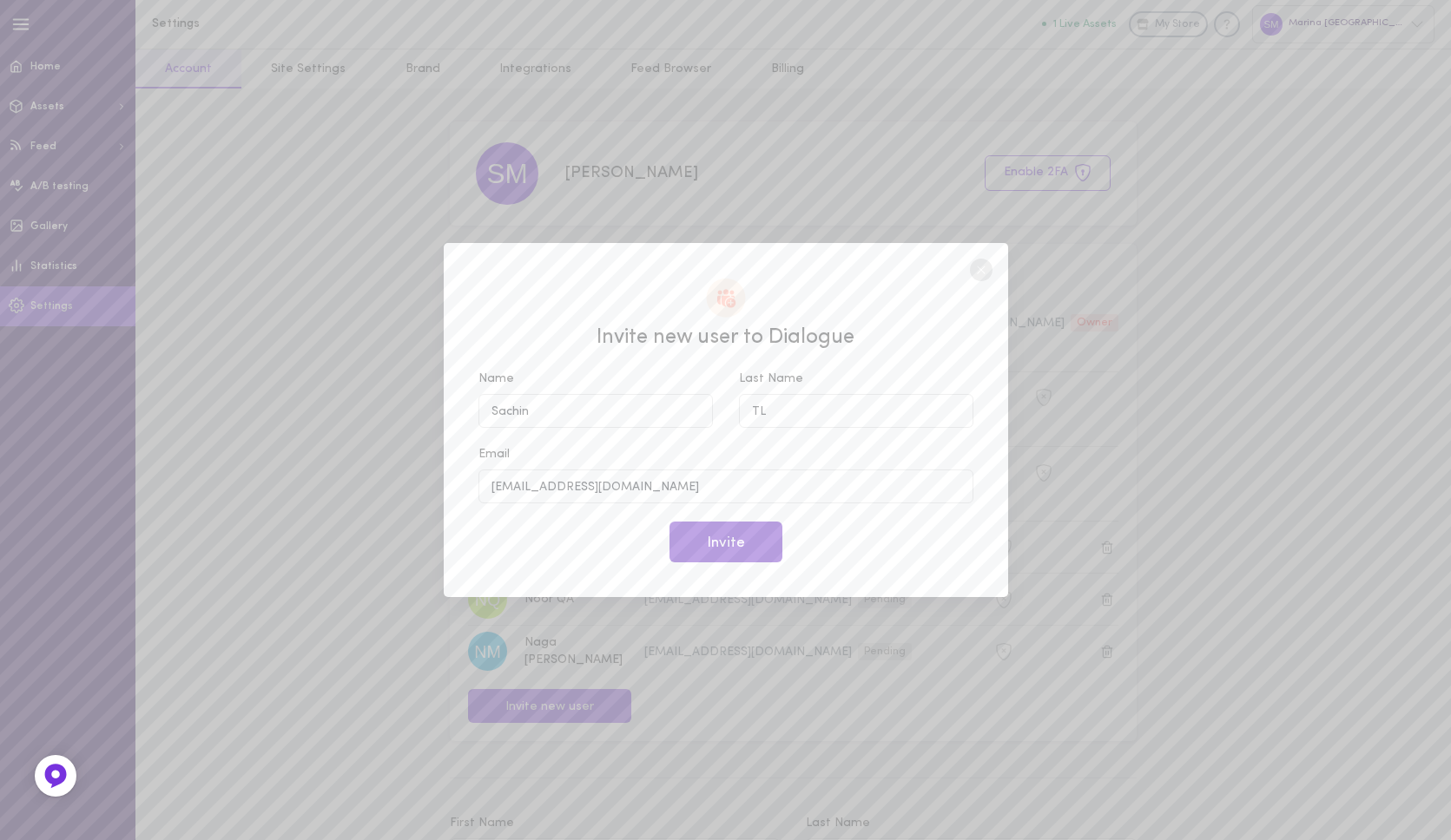
click at [734, 534] on button "Invite" at bounding box center [726, 542] width 113 height 41
